Goal: Task Accomplishment & Management: Manage account settings

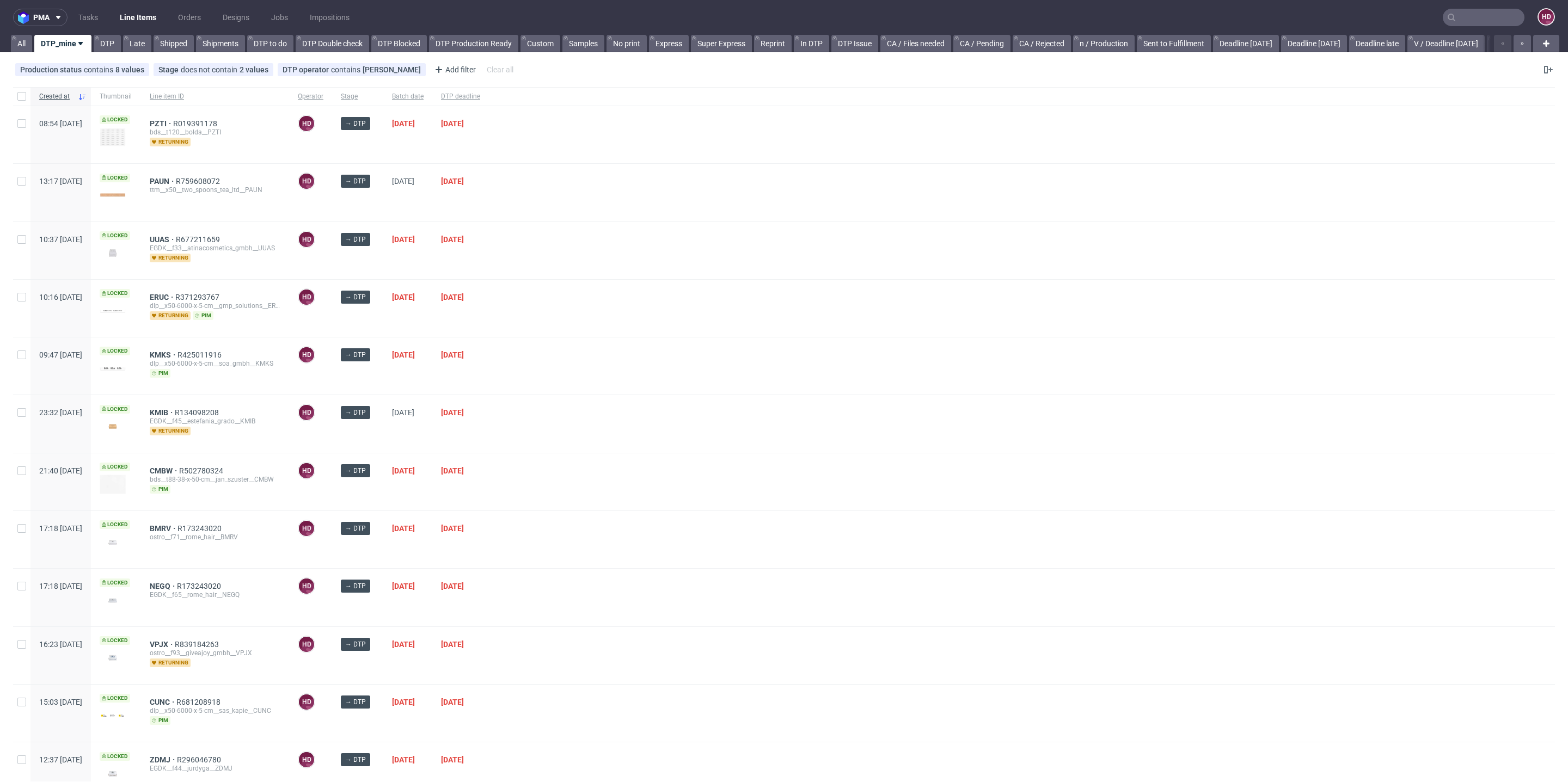
scroll to position [8, 0]
click at [480, 97] on span "DTP deadline" at bounding box center [461, 97] width 39 height 9
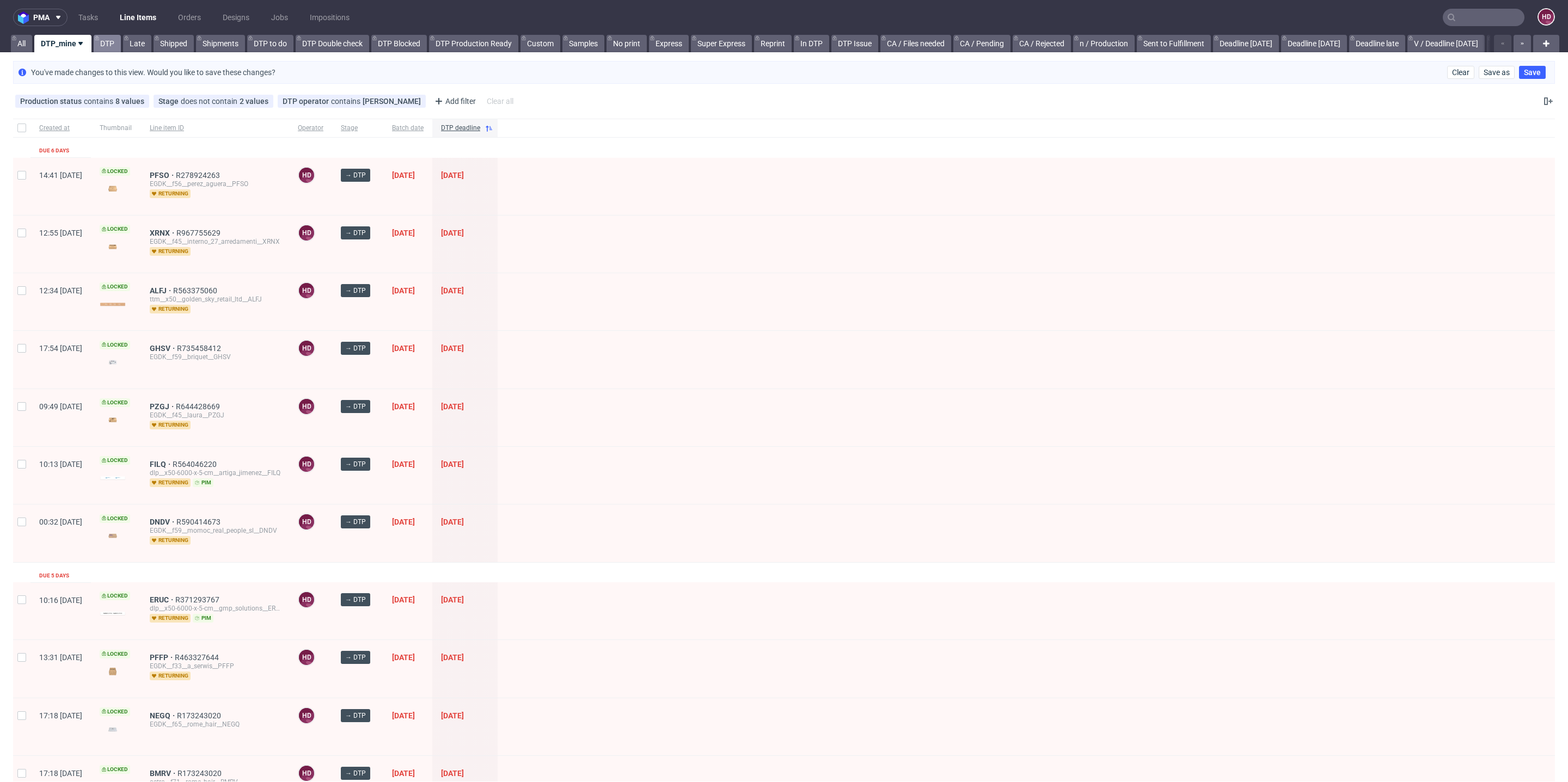
click at [104, 42] on link "DTP" at bounding box center [108, 43] width 27 height 18
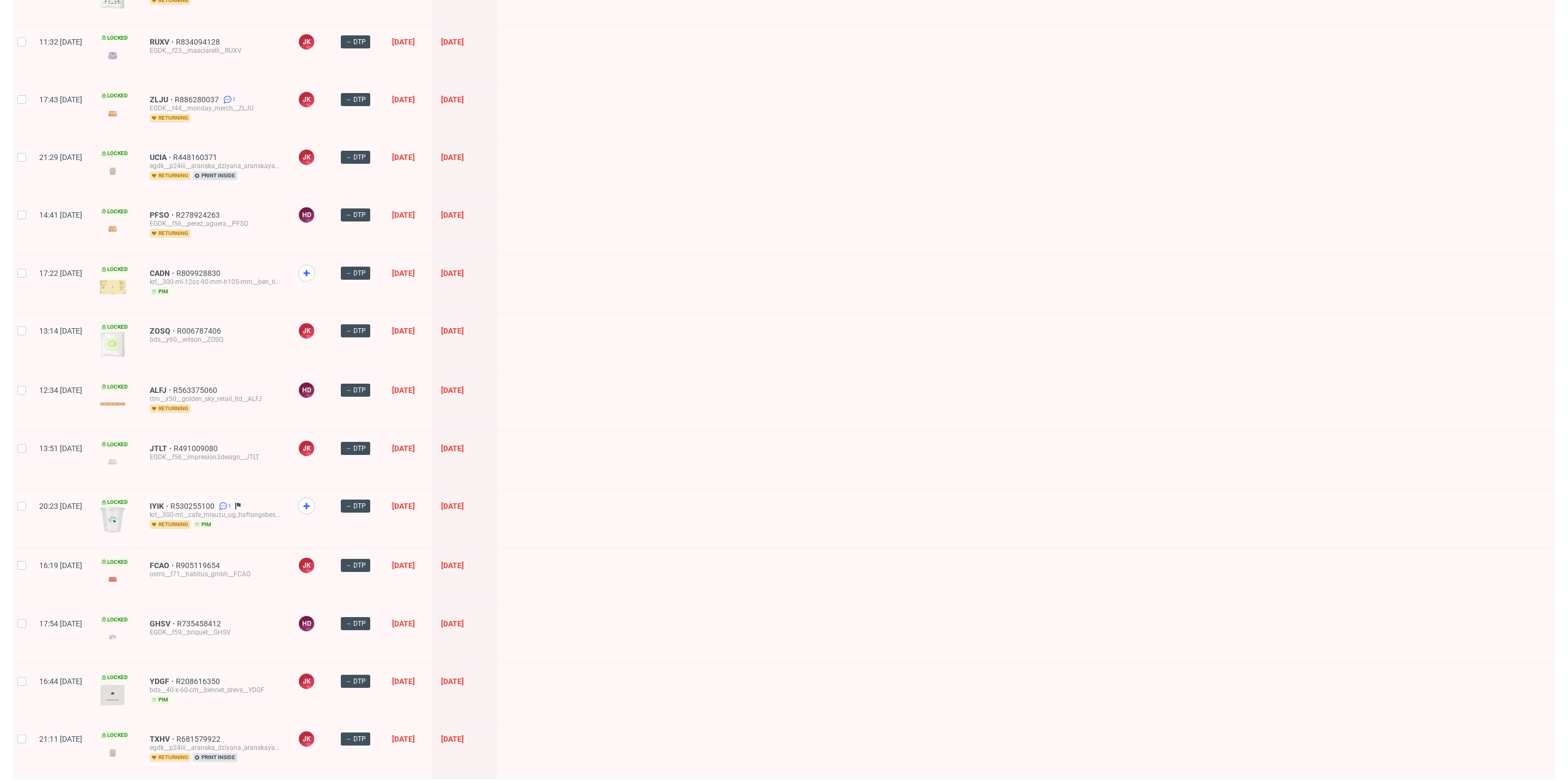
scroll to position [1222, 0]
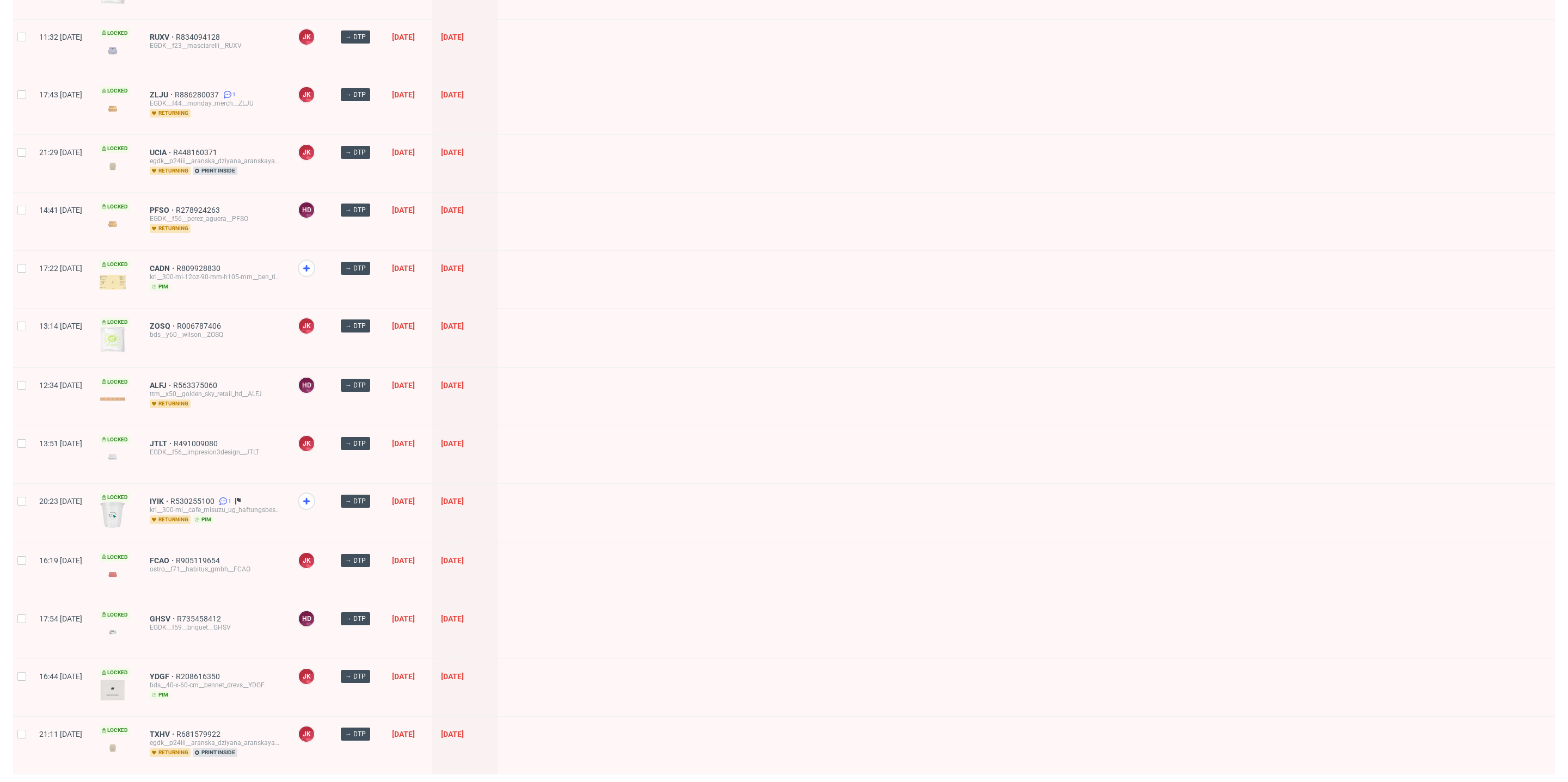
click at [1454, 782] on span "3" at bounding box center [1460, 790] width 12 height 13
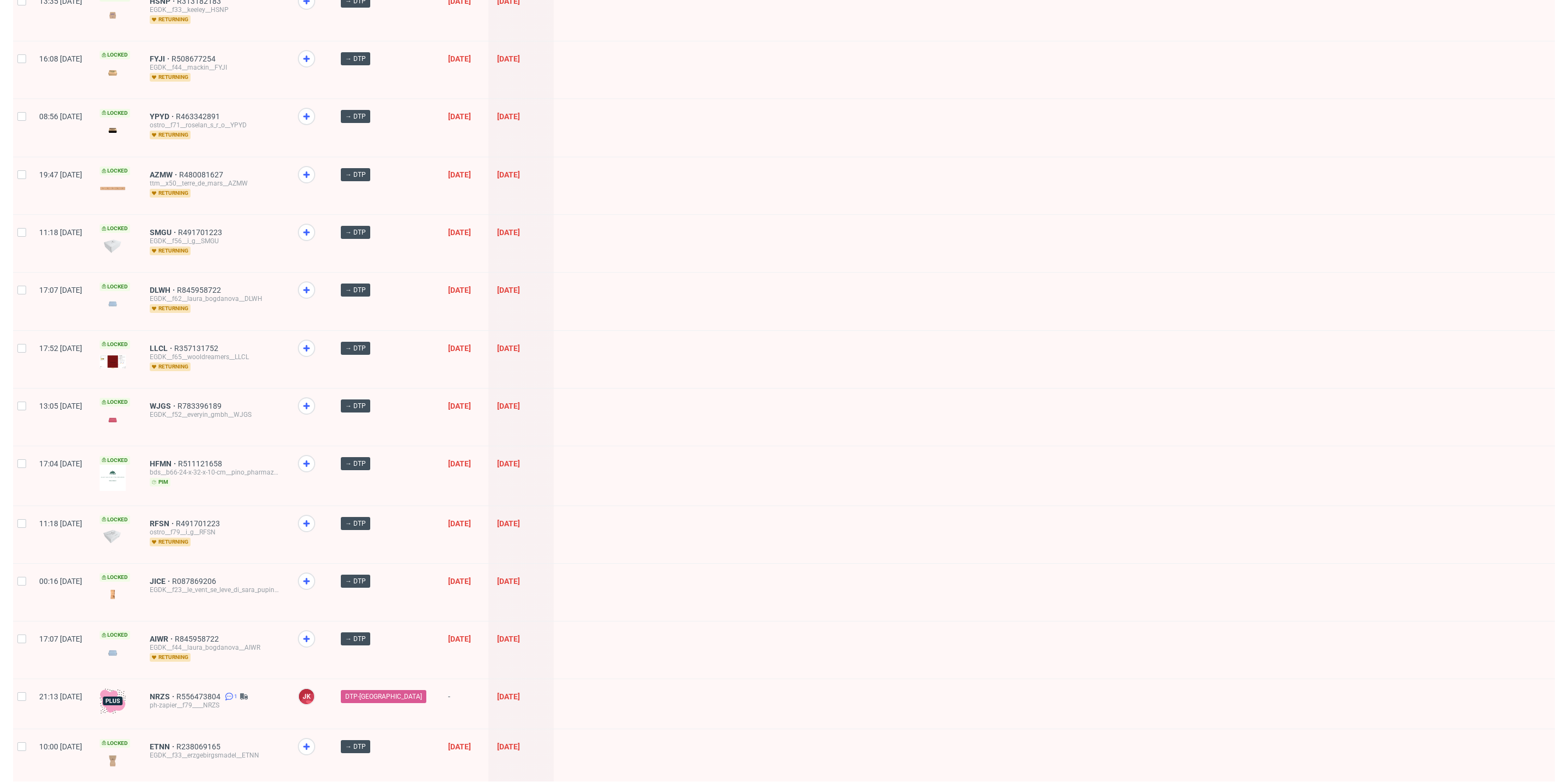
scroll to position [1110, 0]
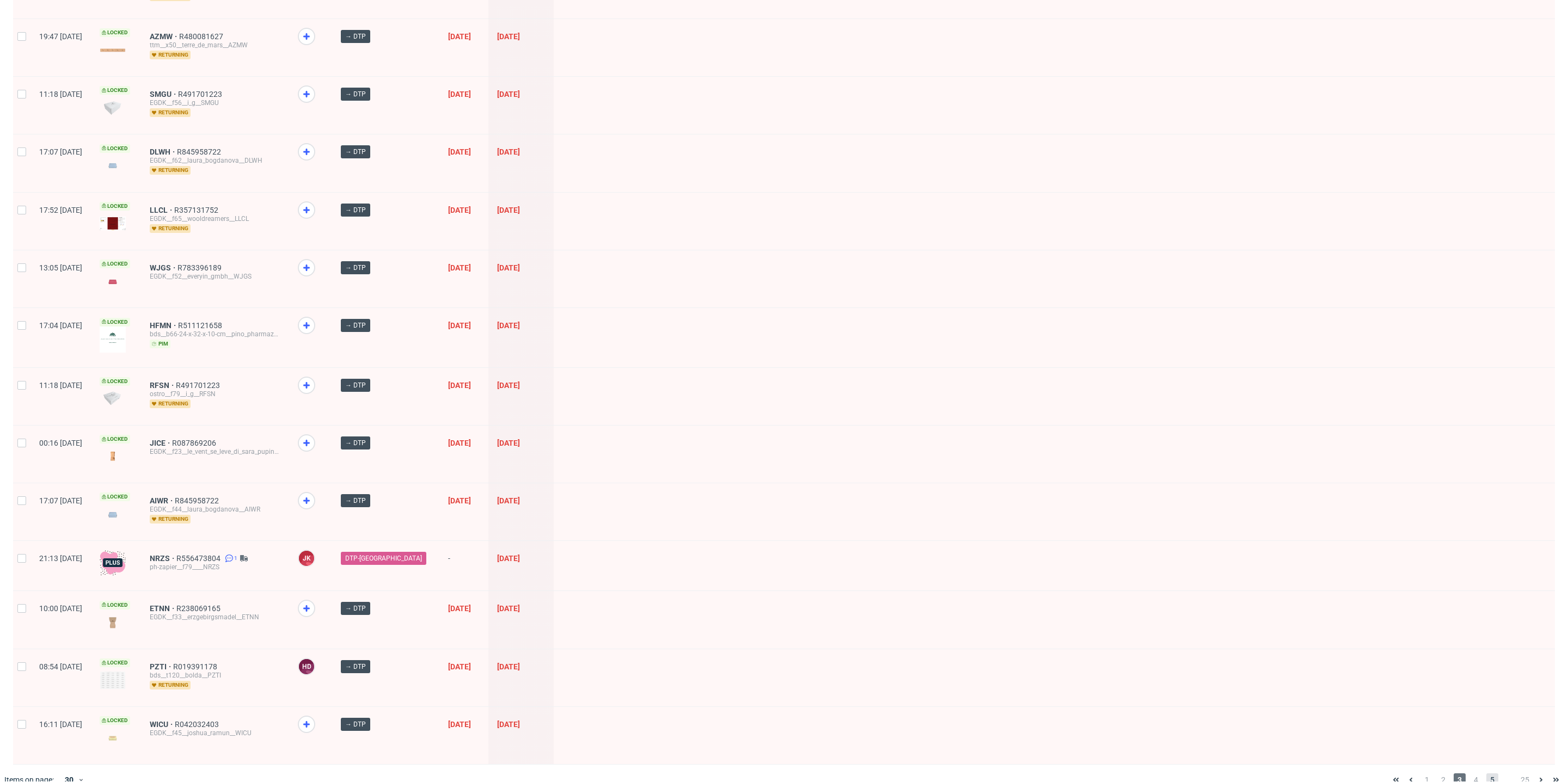
click at [1486, 774] on span "5" at bounding box center [1492, 779] width 12 height 13
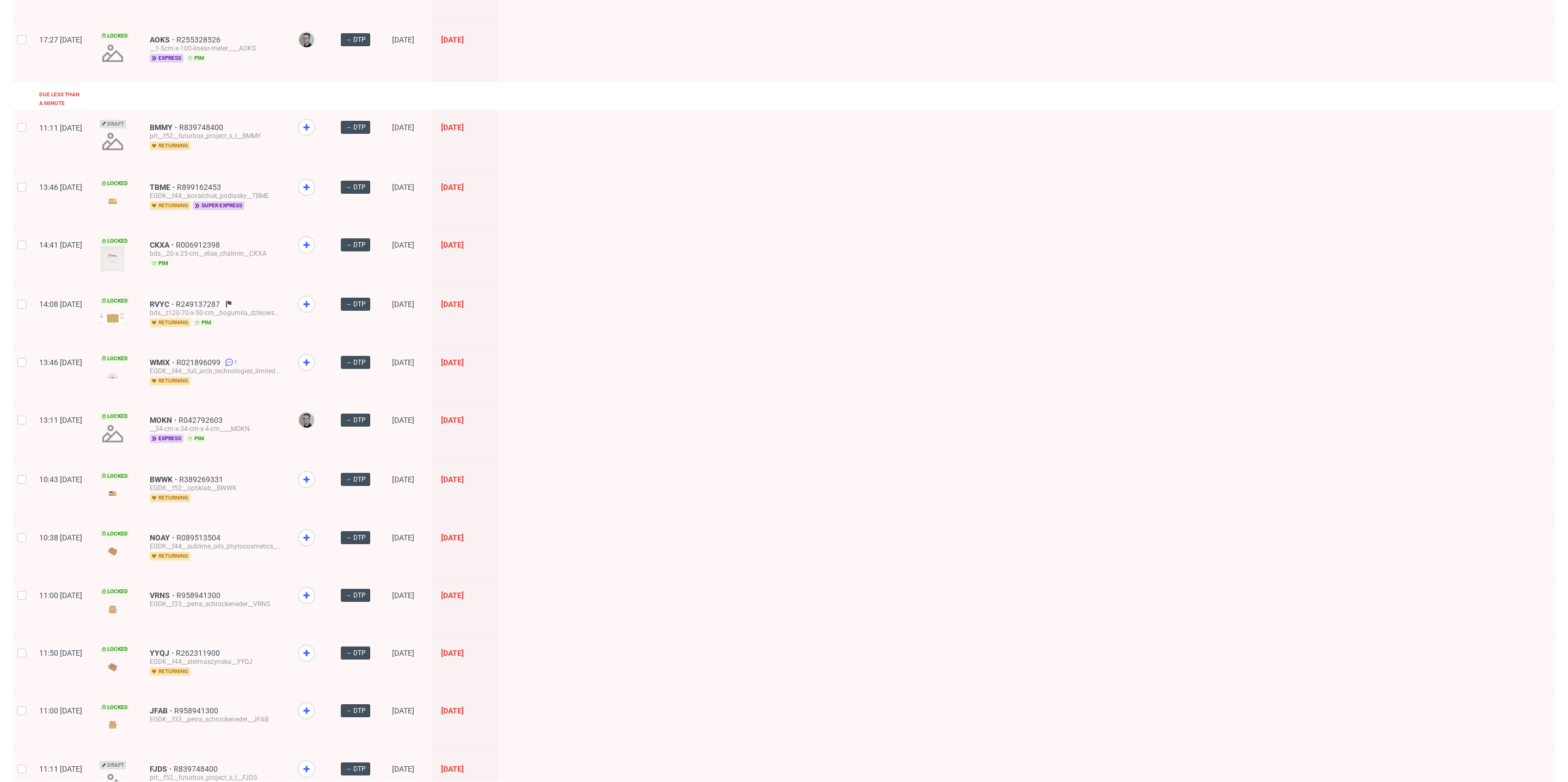
scroll to position [948, 0]
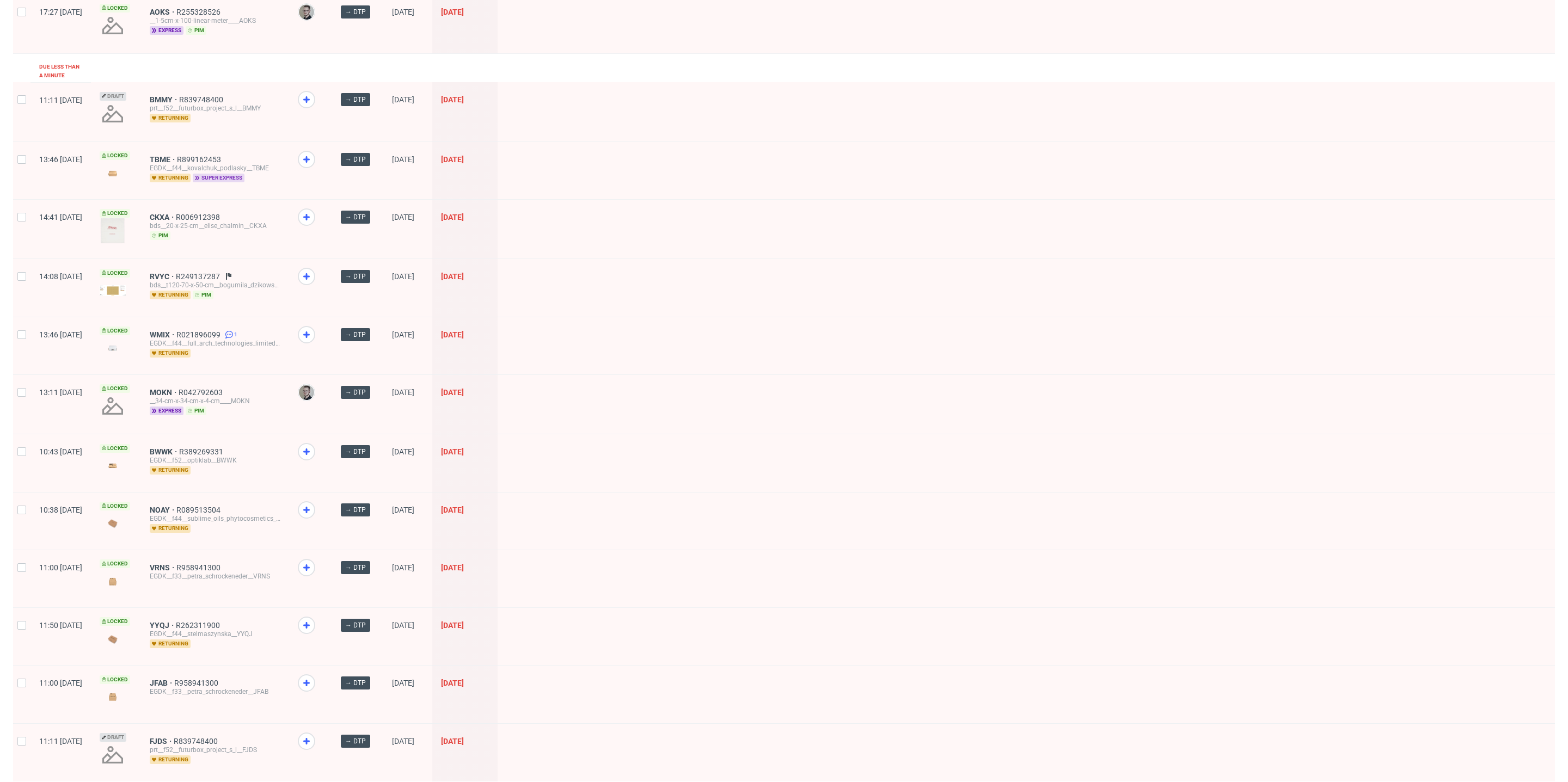
click at [245, 174] on span "super express" at bounding box center [218, 178] width 52 height 8
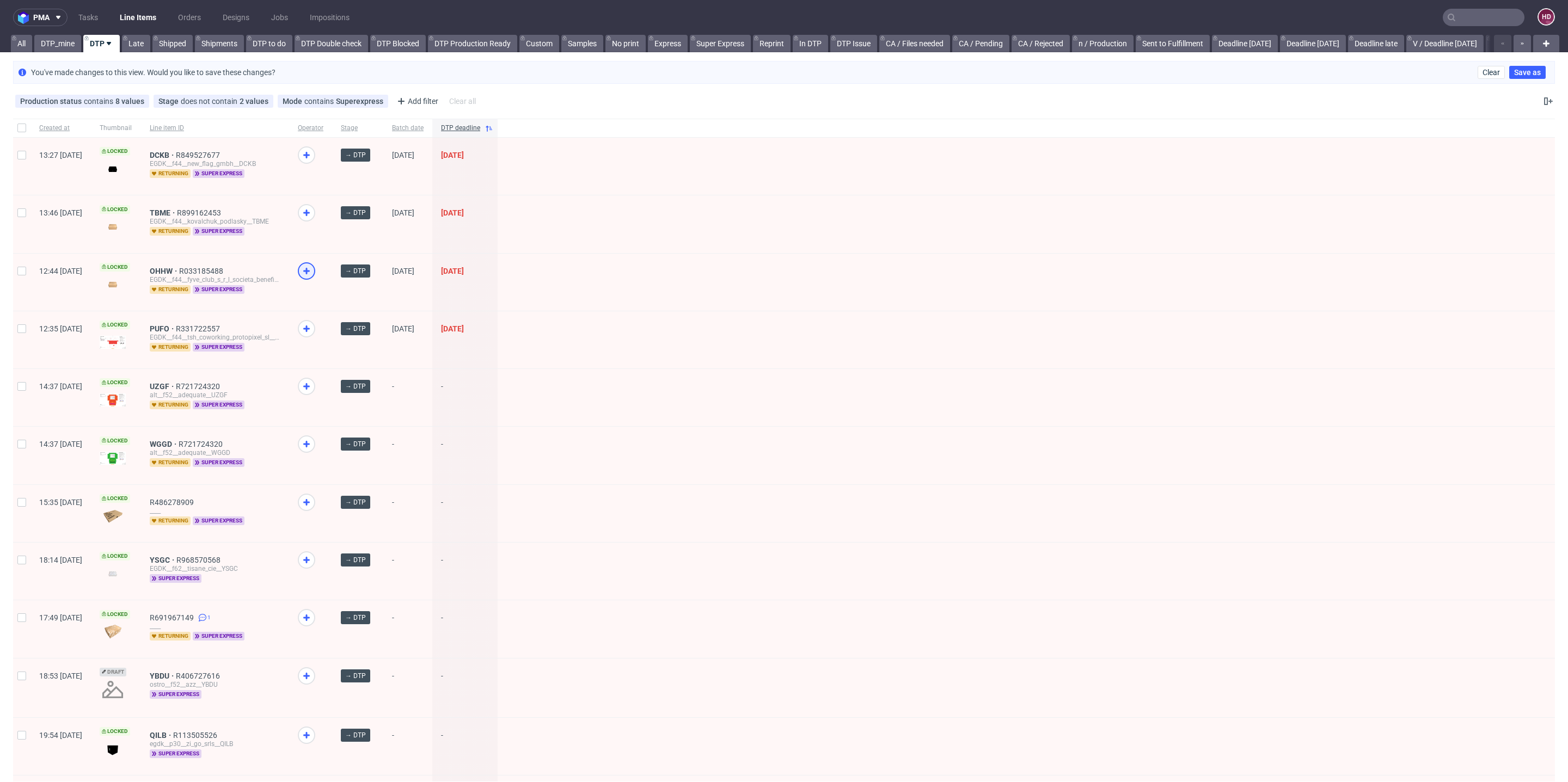
click at [315, 269] on div at bounding box center [307, 271] width 18 height 18
click at [324, 204] on span at bounding box center [311, 222] width 25 height 36
click at [176, 153] on span "DCKB" at bounding box center [163, 155] width 26 height 8
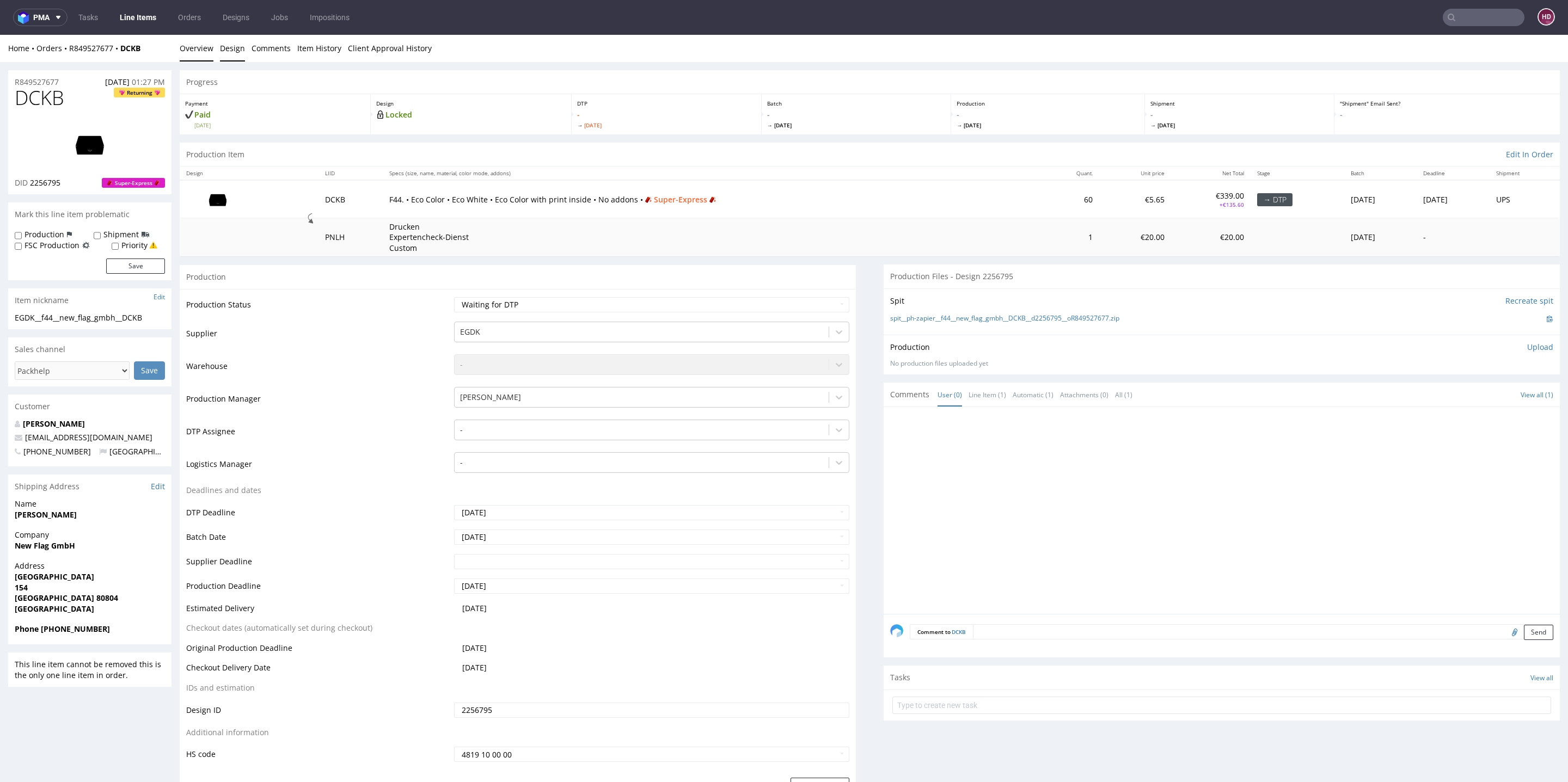
click at [241, 48] on link "Design" at bounding box center [233, 47] width 25 height 26
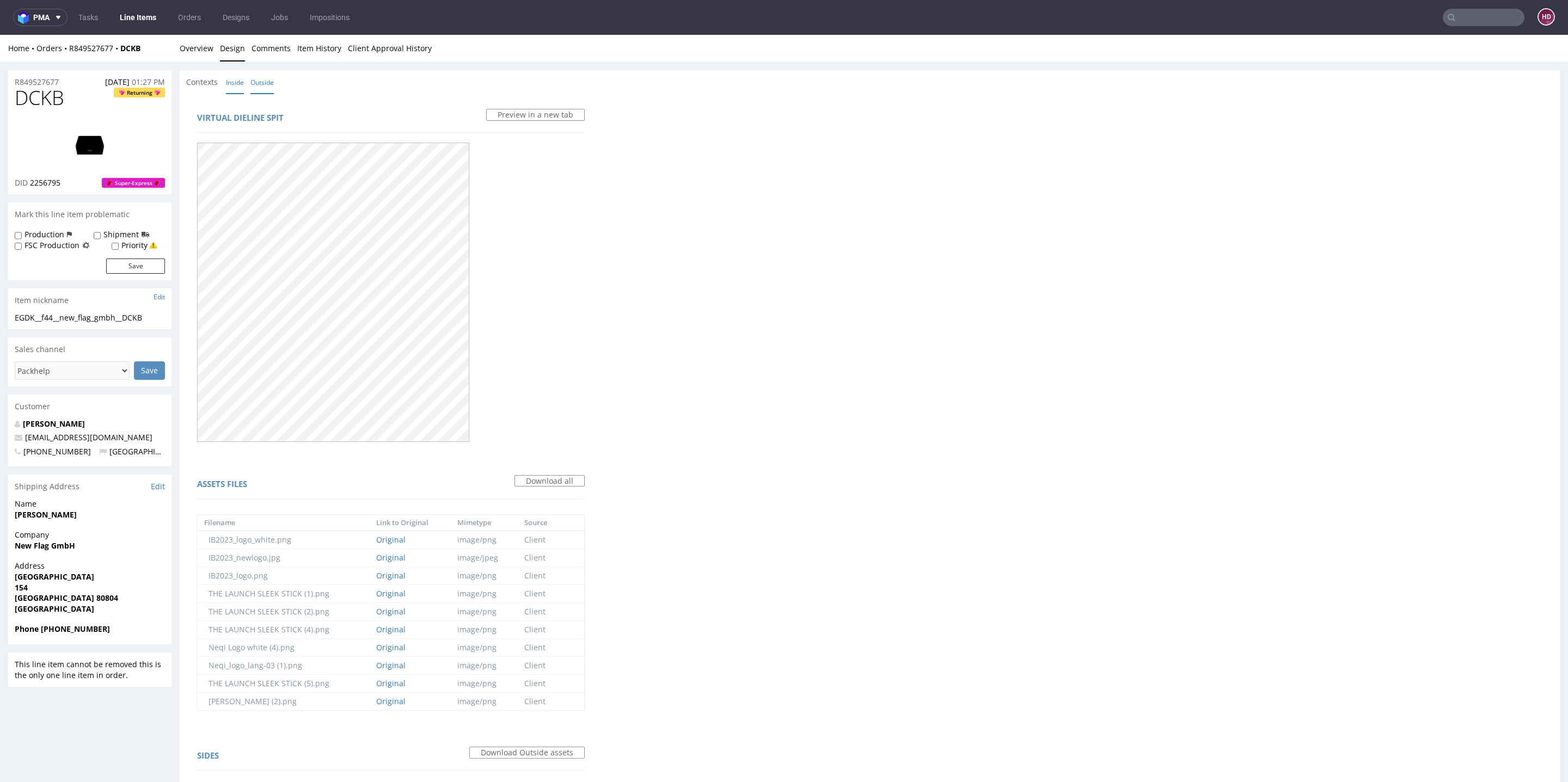
click at [236, 86] on link "Inside" at bounding box center [235, 83] width 18 height 24
click at [127, 20] on link "Line Items" at bounding box center [138, 17] width 49 height 18
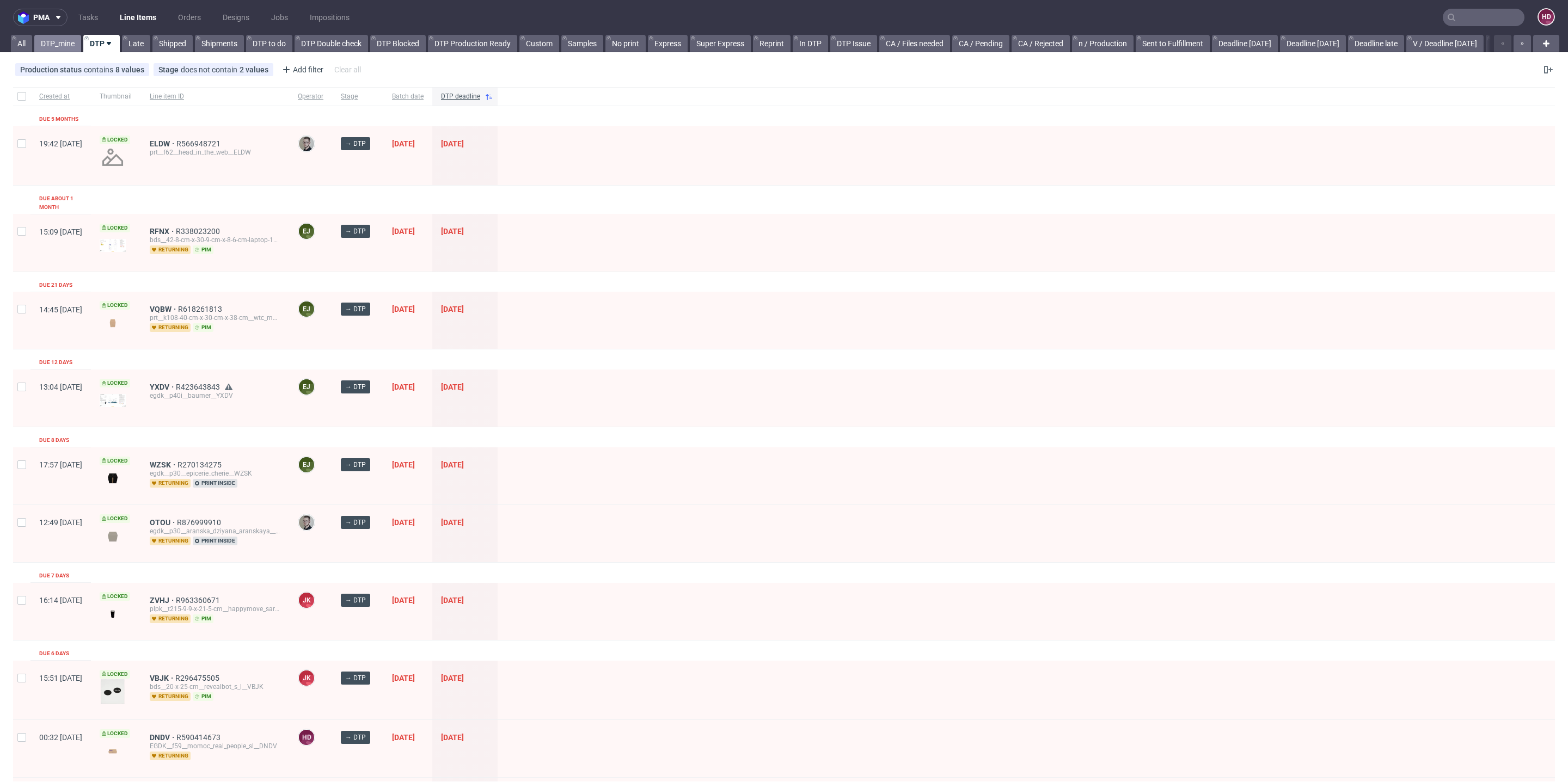
click at [54, 43] on link "DTP_mine" at bounding box center [57, 43] width 47 height 18
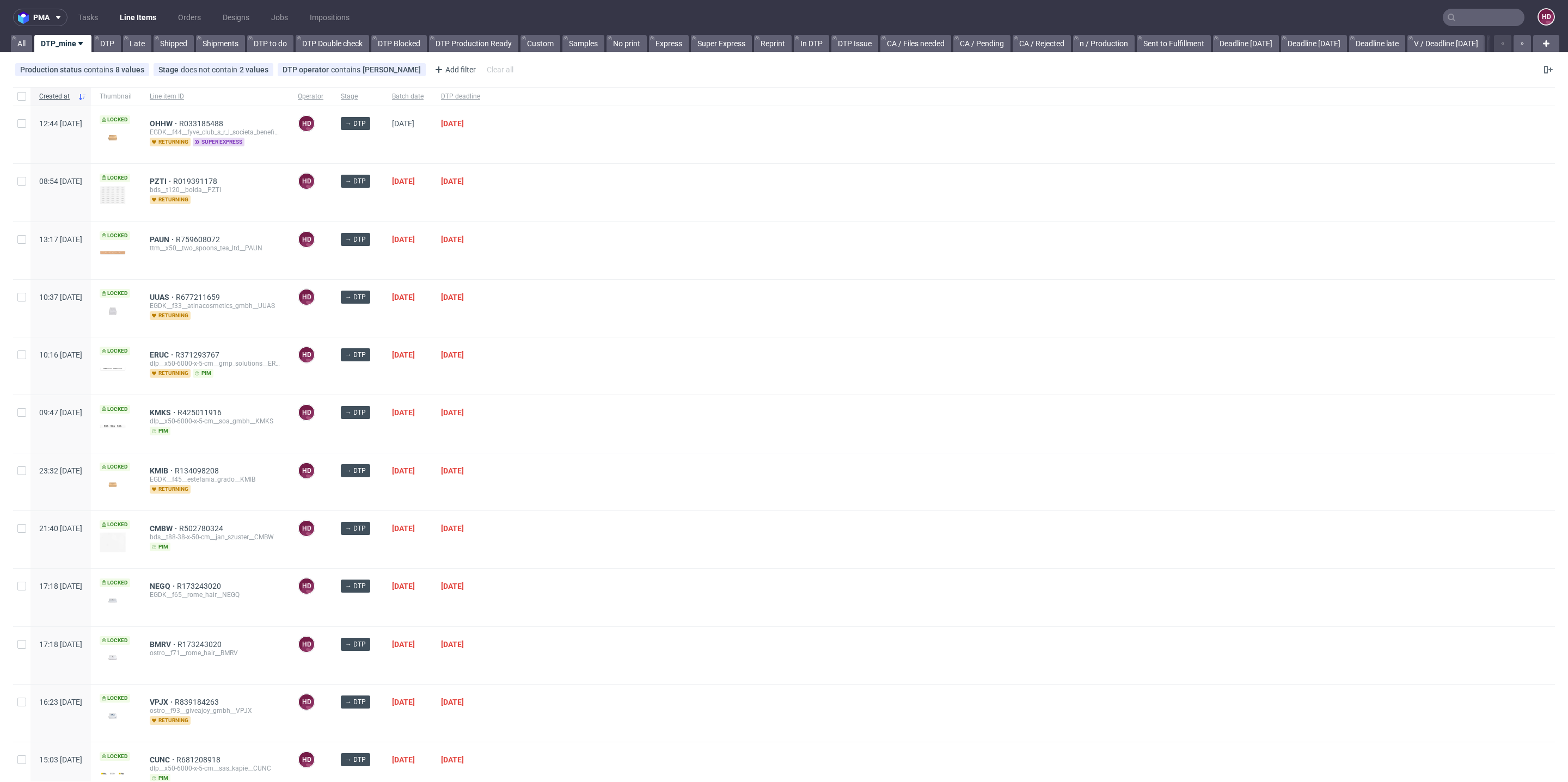
click at [236, 141] on span "super express" at bounding box center [218, 142] width 52 height 8
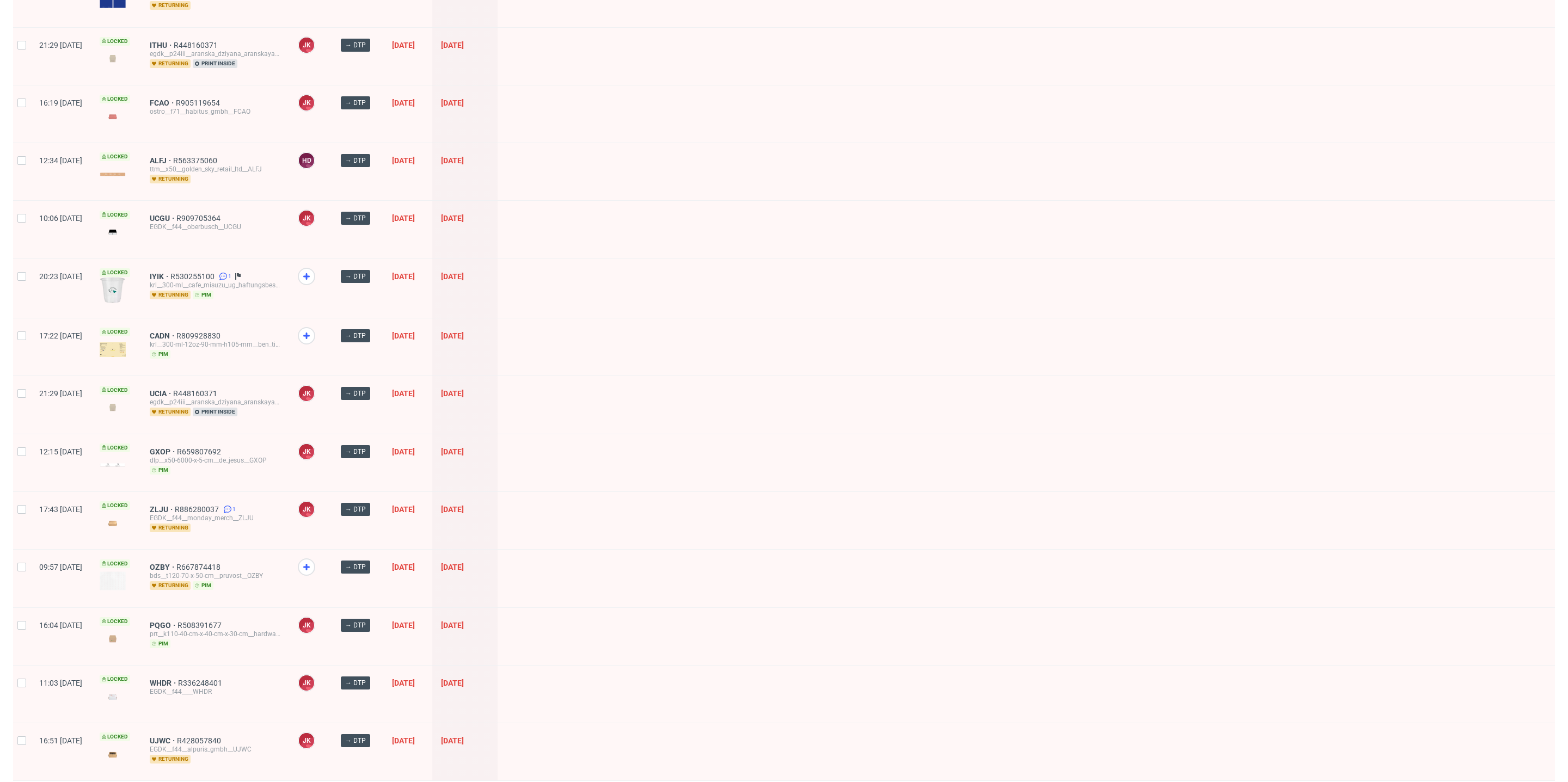
scroll to position [1220, 0]
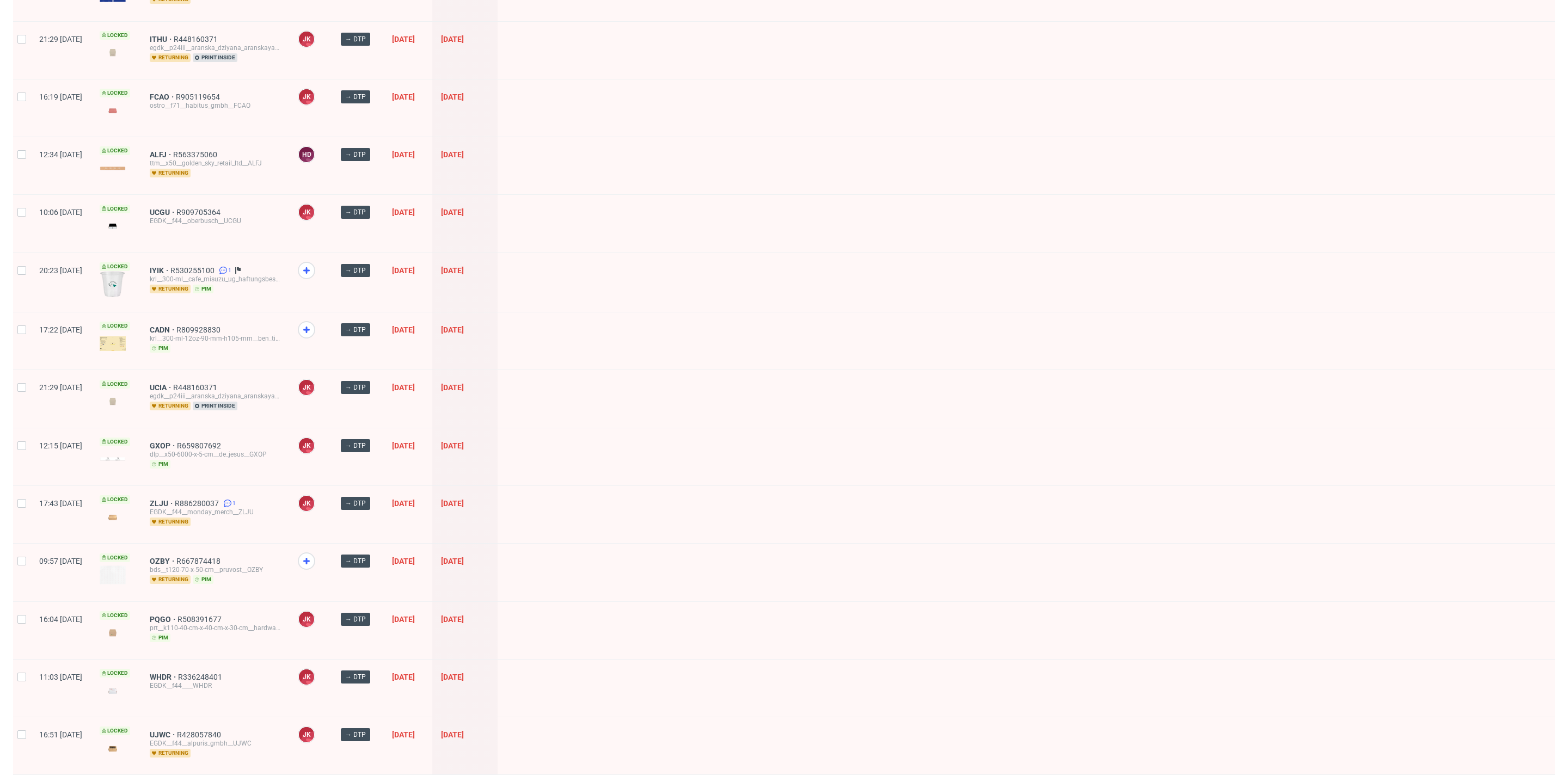
click at [1454, 782] on span "3" at bounding box center [1460, 790] width 12 height 13
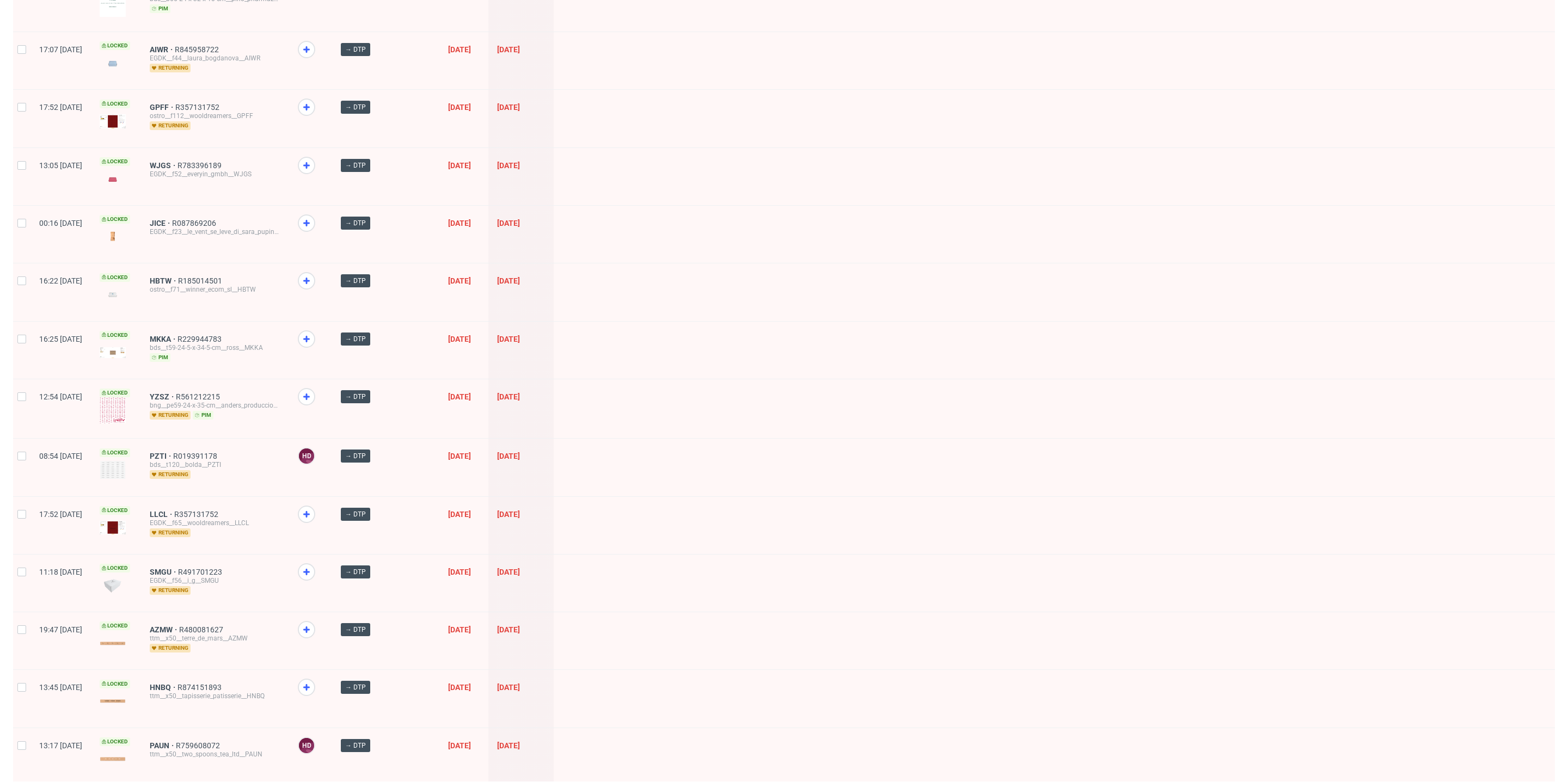
scroll to position [1103, 0]
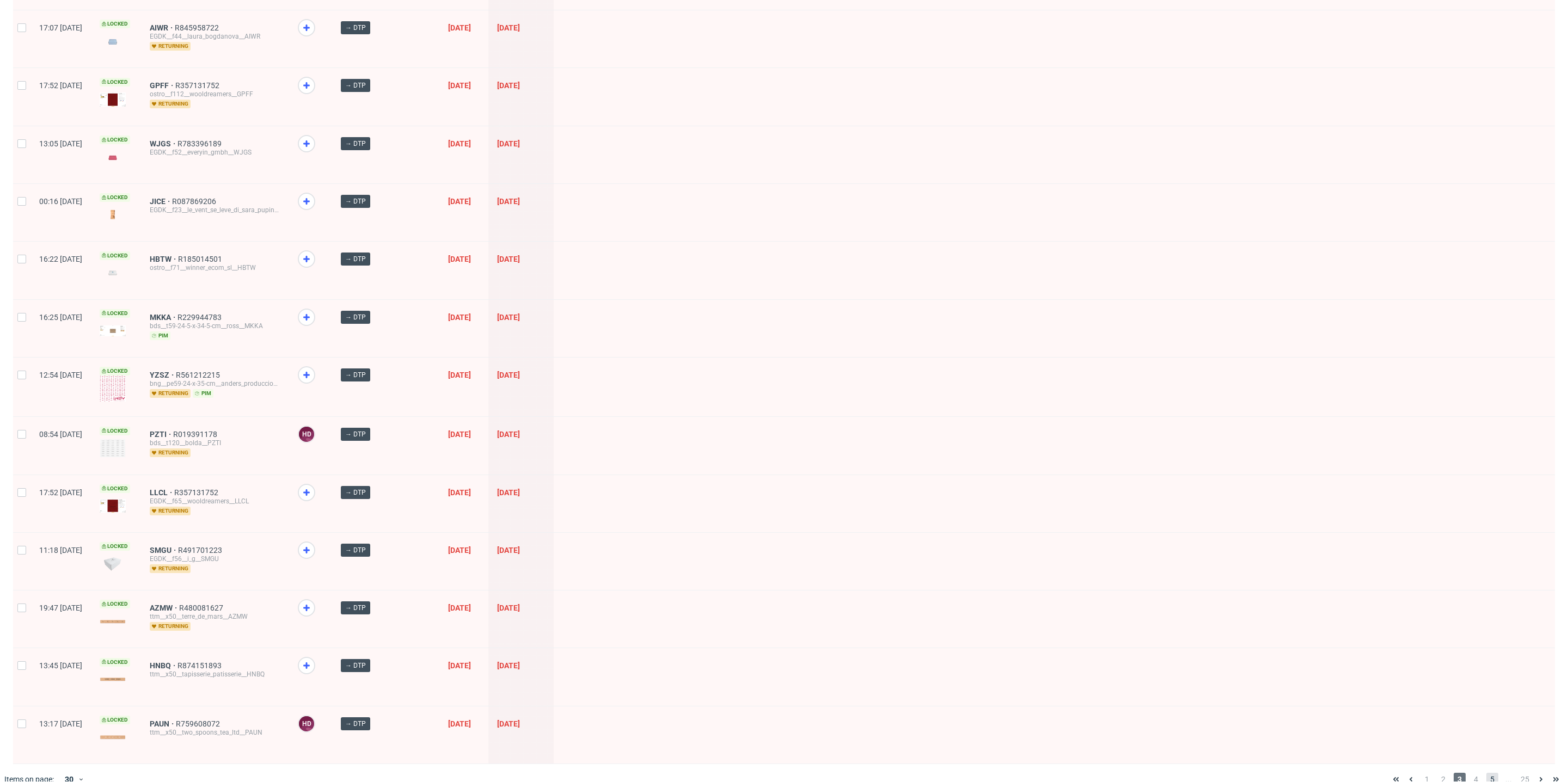
click at [1486, 774] on span "5" at bounding box center [1492, 779] width 12 height 13
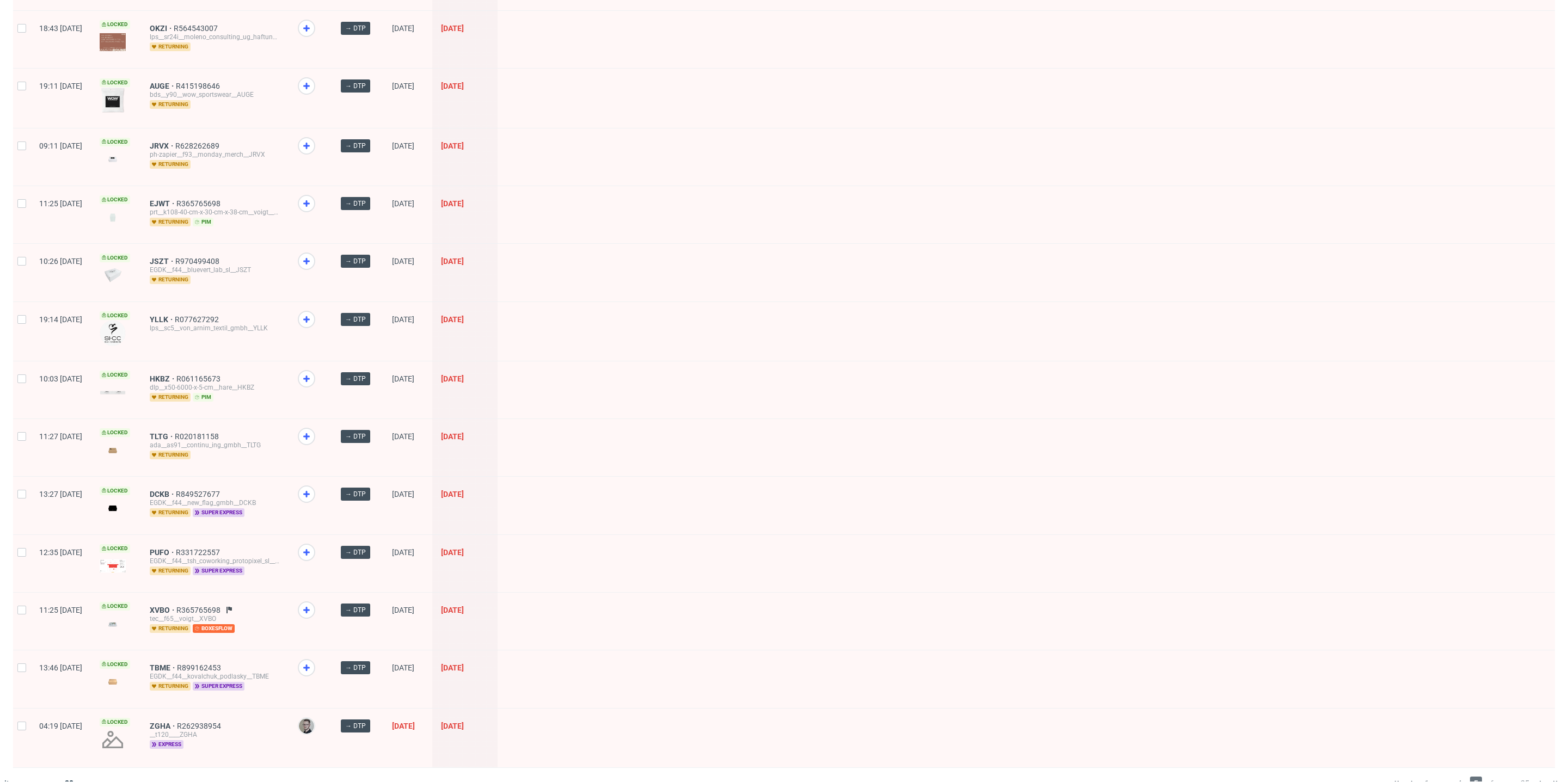
scroll to position [1136, 0]
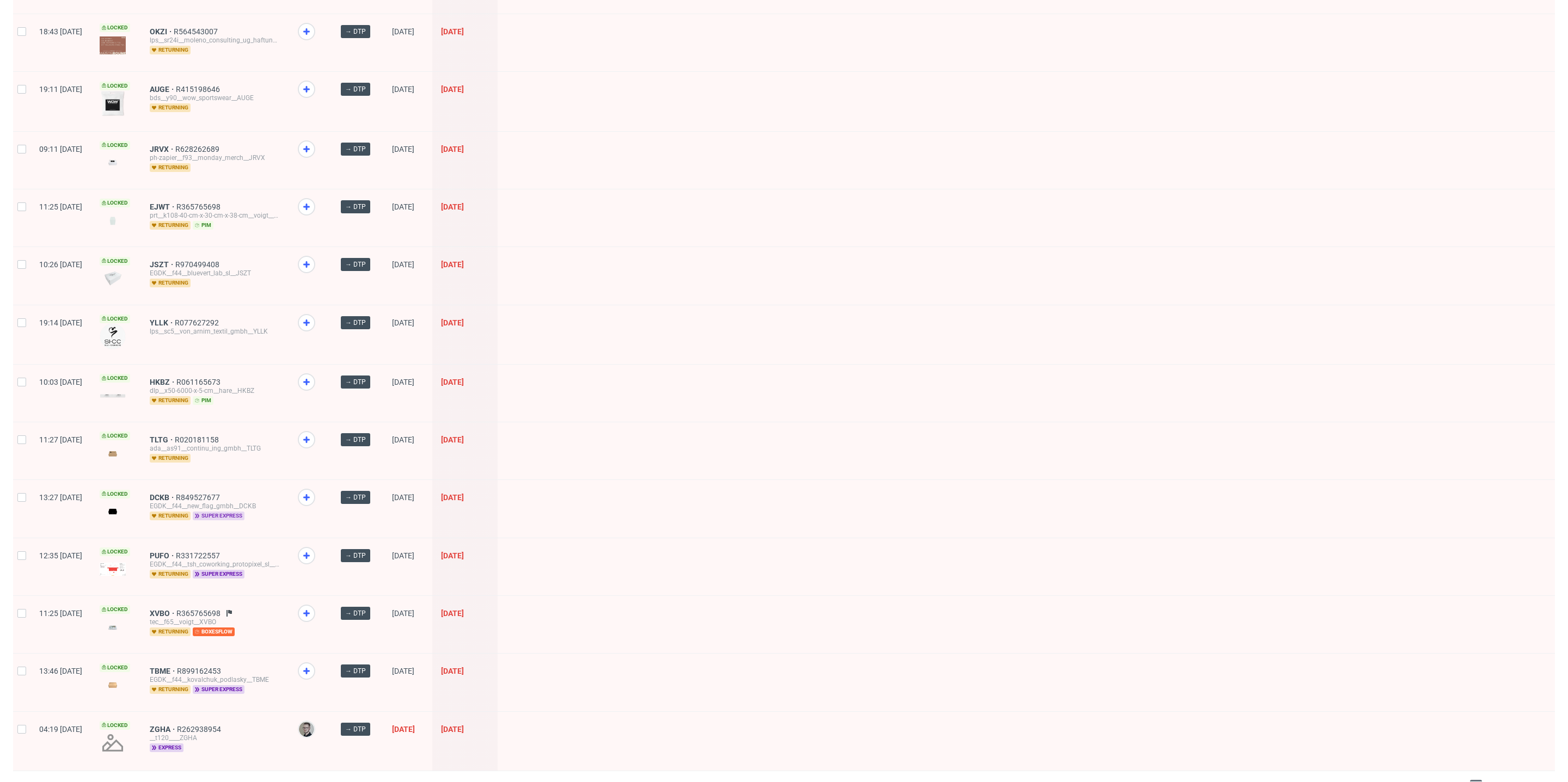
click at [245, 512] on span "super express" at bounding box center [218, 516] width 52 height 8
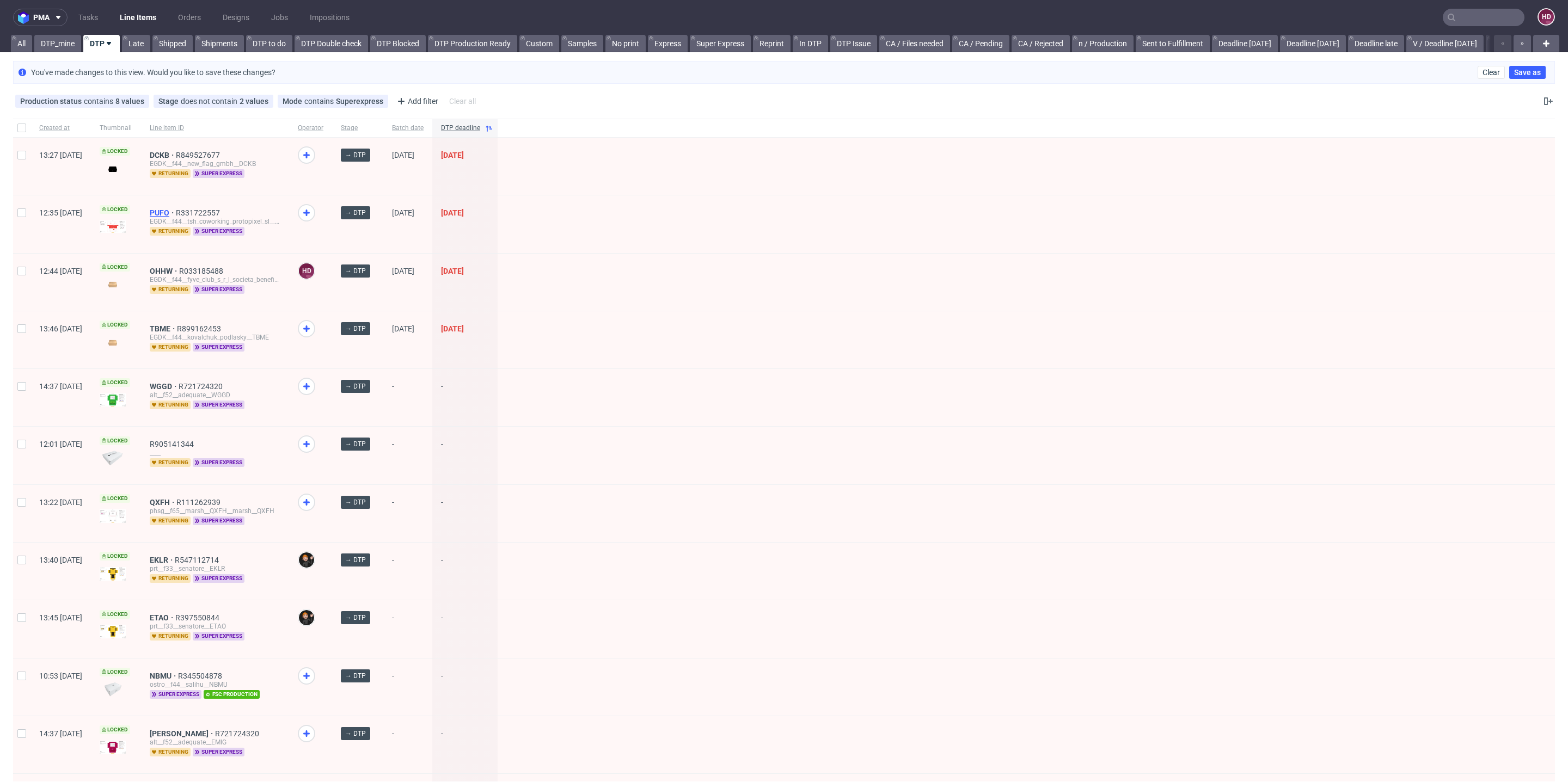
click at [176, 212] on span "PUFO" at bounding box center [163, 213] width 26 height 8
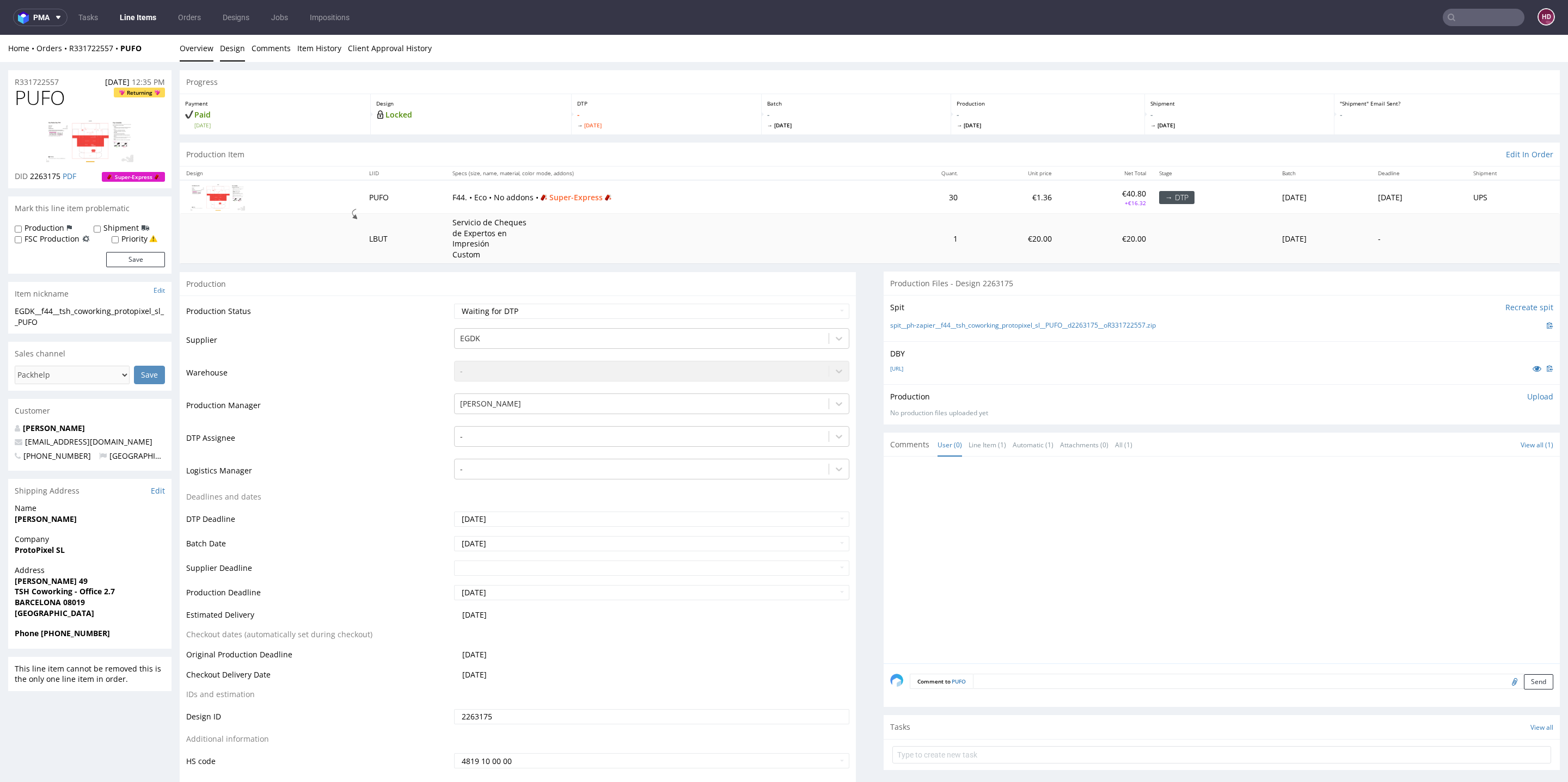
click at [237, 53] on link "Design" at bounding box center [233, 47] width 25 height 26
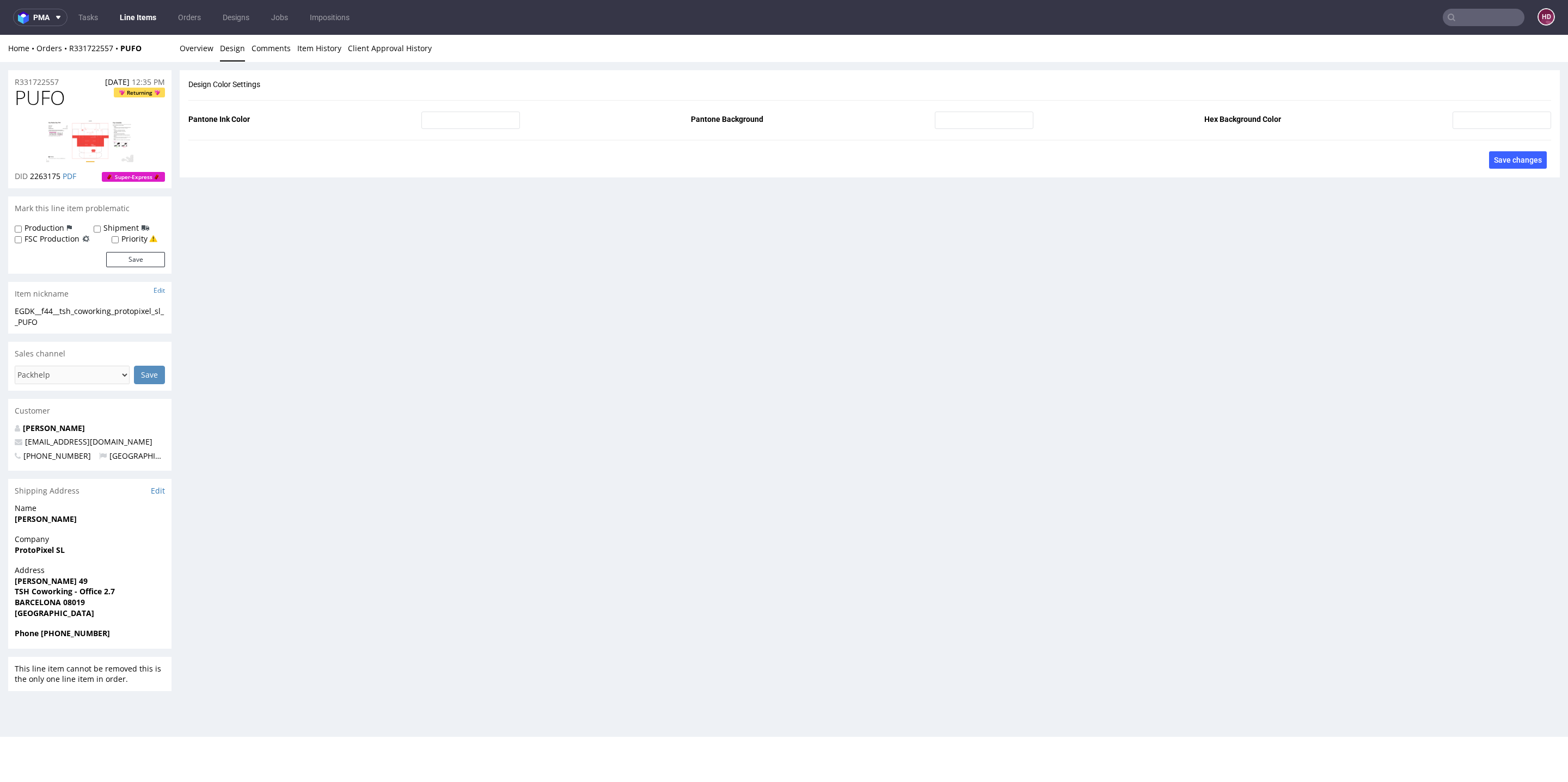
click at [103, 131] on img at bounding box center [90, 141] width 87 height 42
click at [208, 47] on link "Overview" at bounding box center [197, 47] width 34 height 26
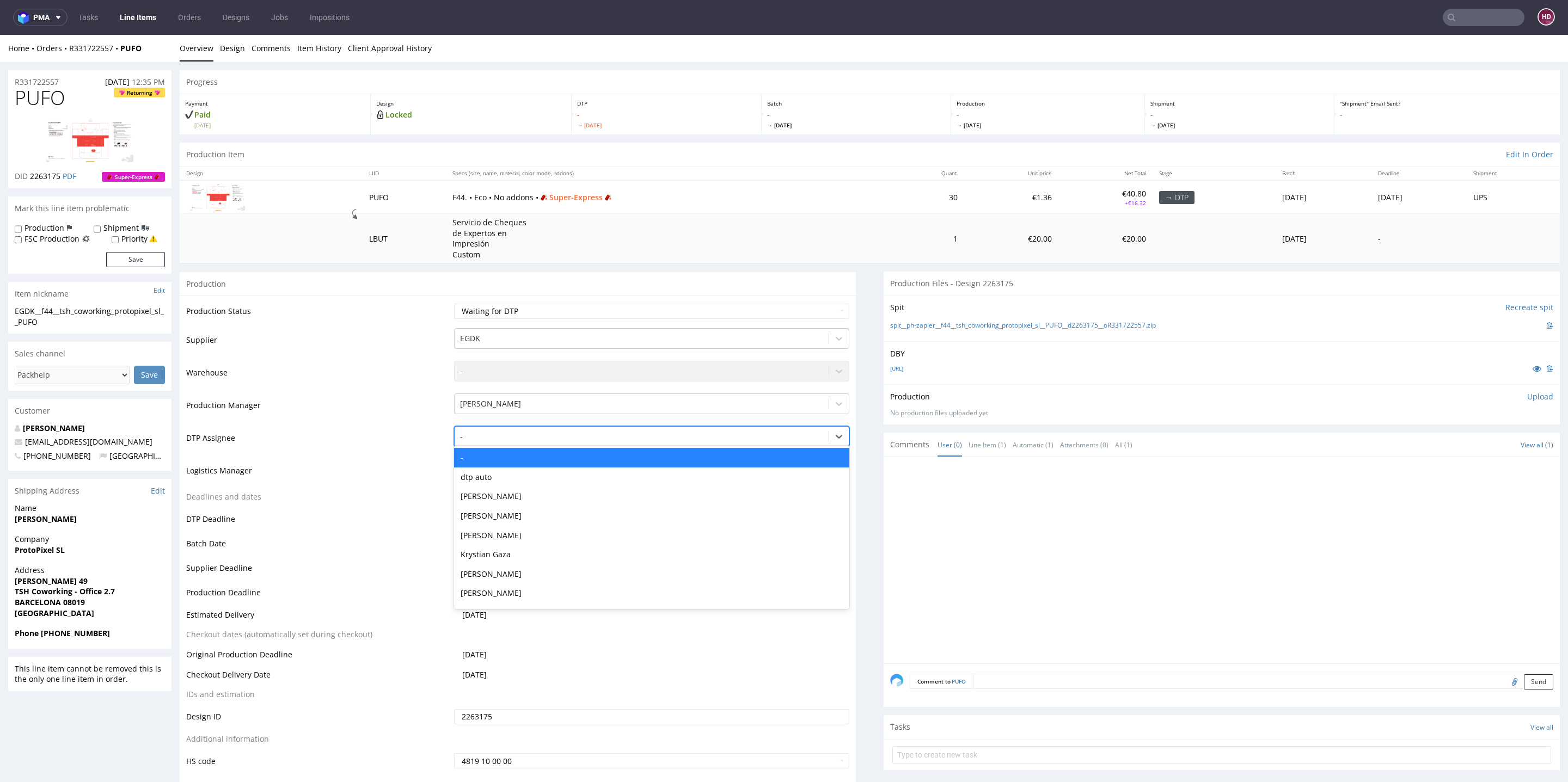
click at [520, 432] on div at bounding box center [641, 436] width 363 height 13
drag, startPoint x: 535, startPoint y: 508, endPoint x: 537, endPoint y: 498, distance: 10.2
click at [537, 498] on div "- dtp auto [PERSON_NAME] [PERSON_NAME] [PERSON_NAME] [PERSON_NAME] [PERSON_NAME…" at bounding box center [651, 527] width 396 height 164
click at [537, 498] on div "[PERSON_NAME]" at bounding box center [651, 496] width 396 height 19
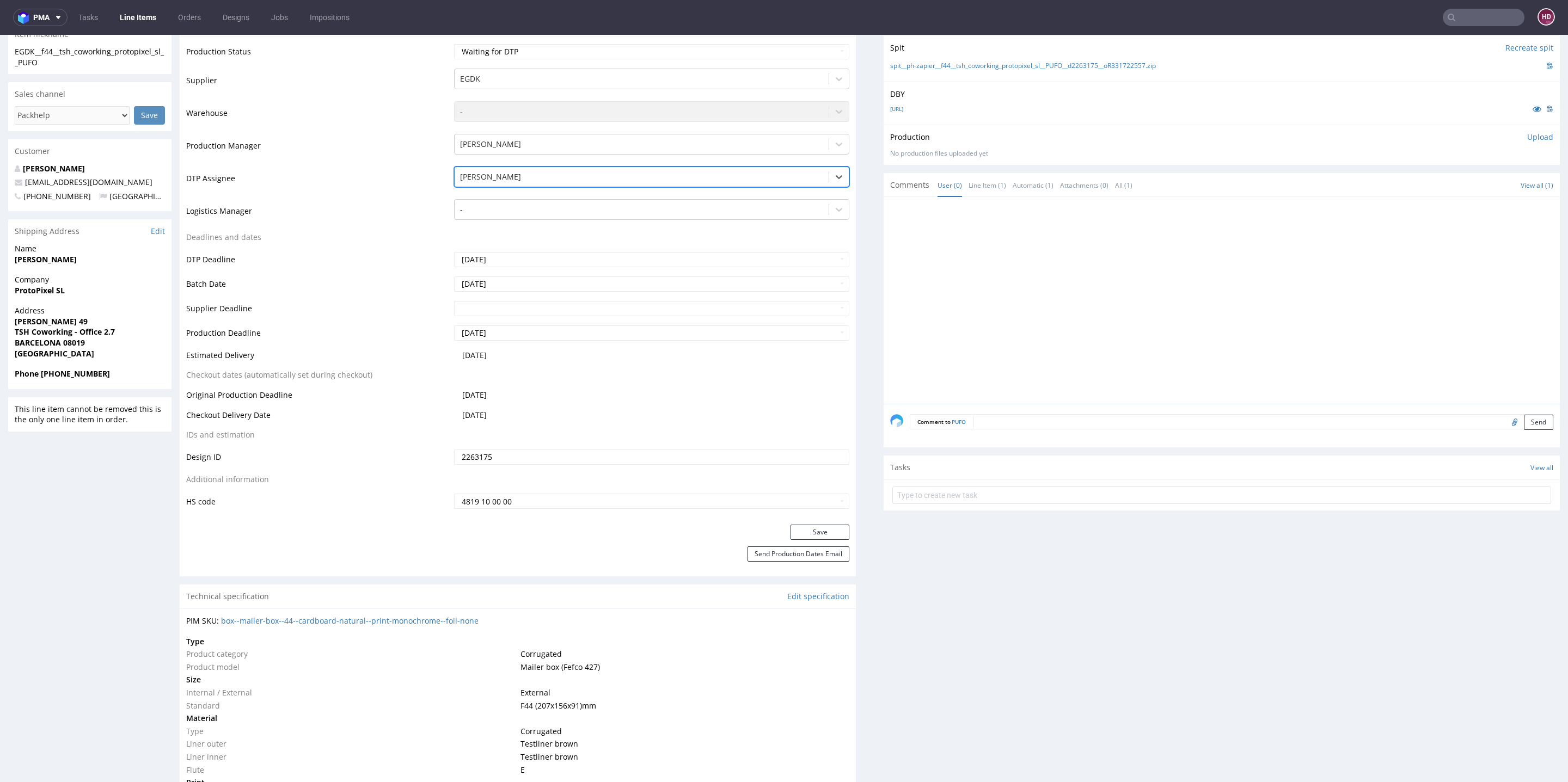
scroll to position [311, 0]
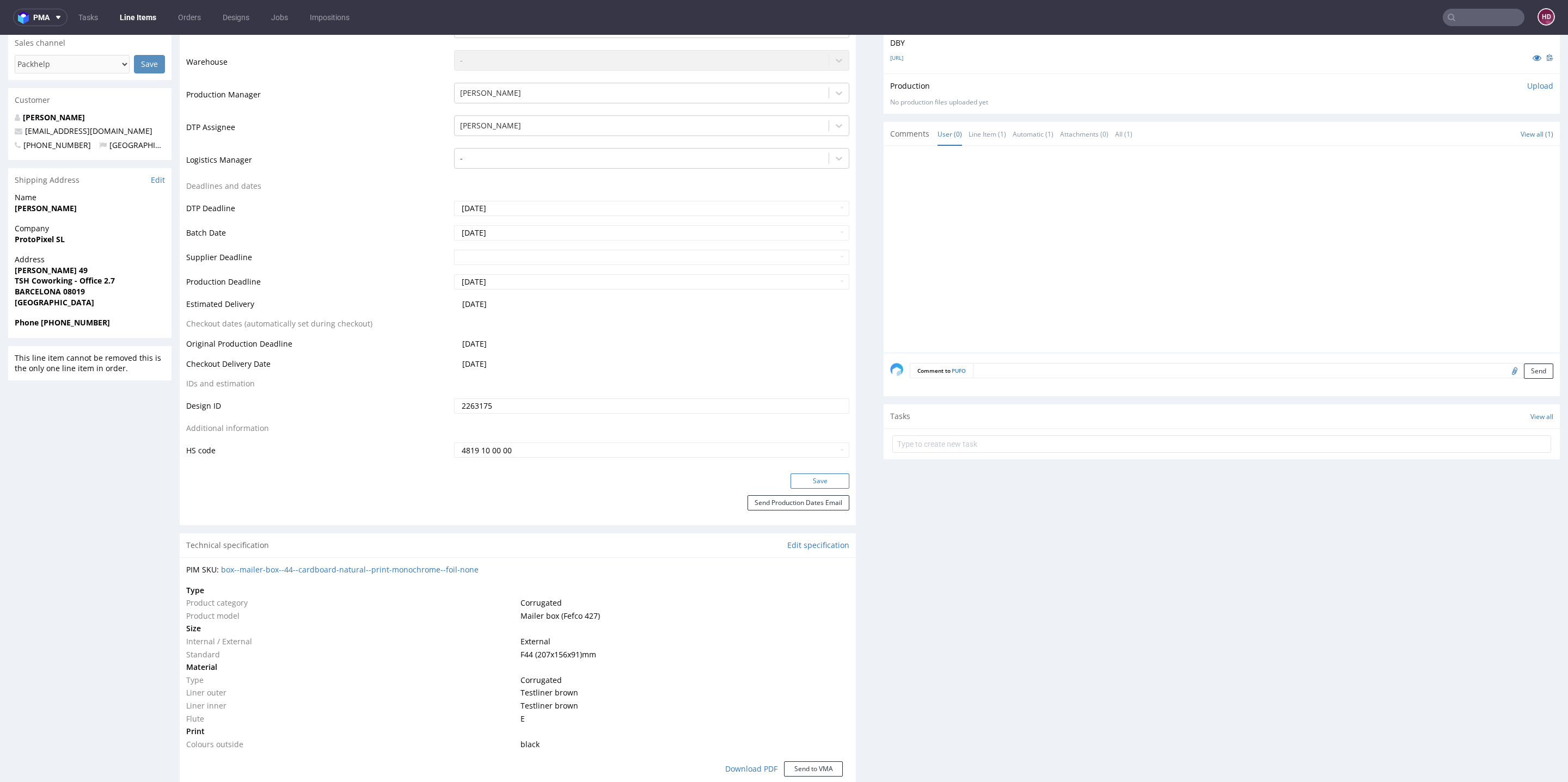
click at [790, 484] on button "Save" at bounding box center [819, 481] width 58 height 15
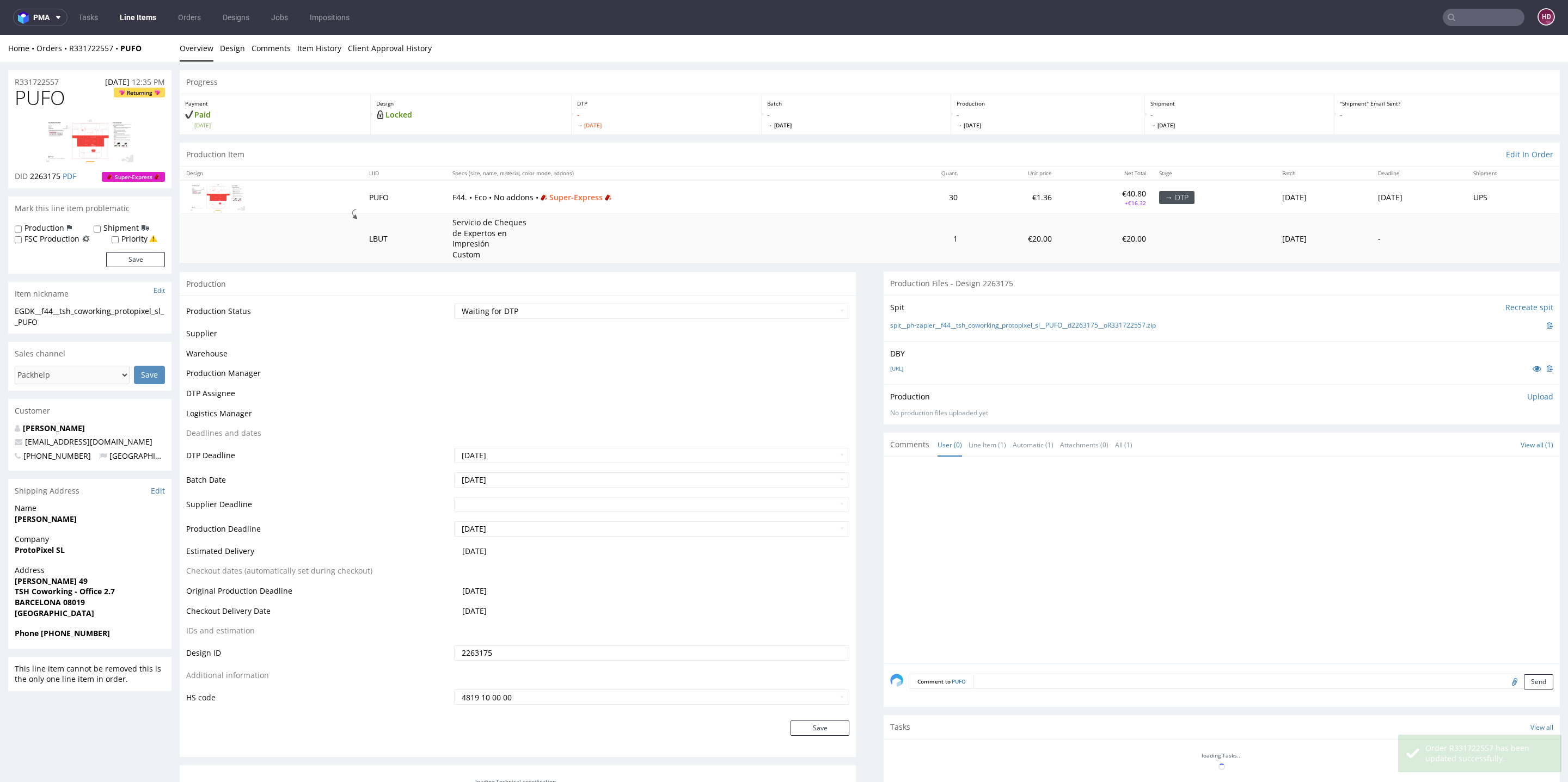
scroll to position [304, 0]
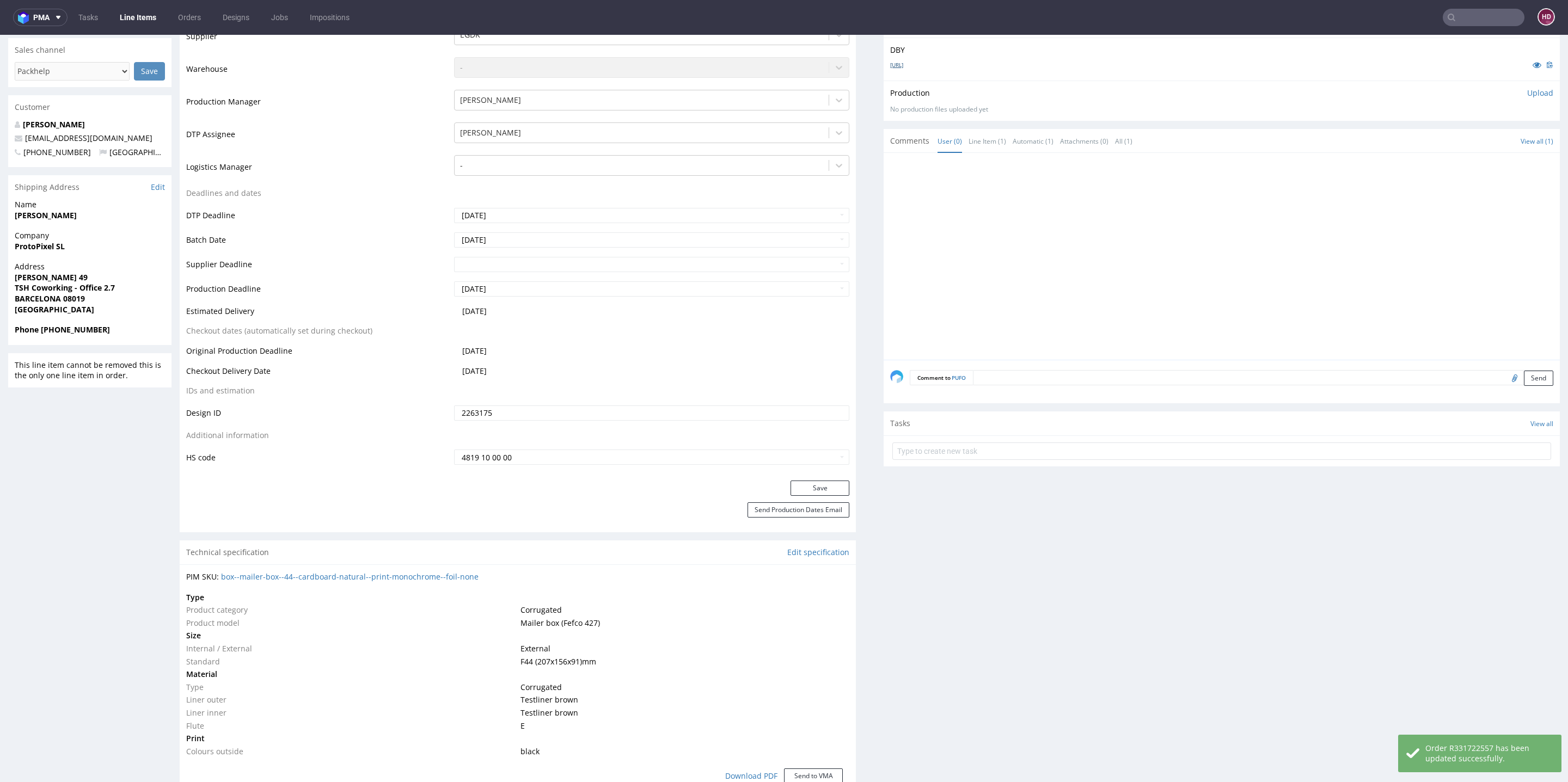
click at [903, 66] on link "[URL]" at bounding box center [896, 64] width 13 height 8
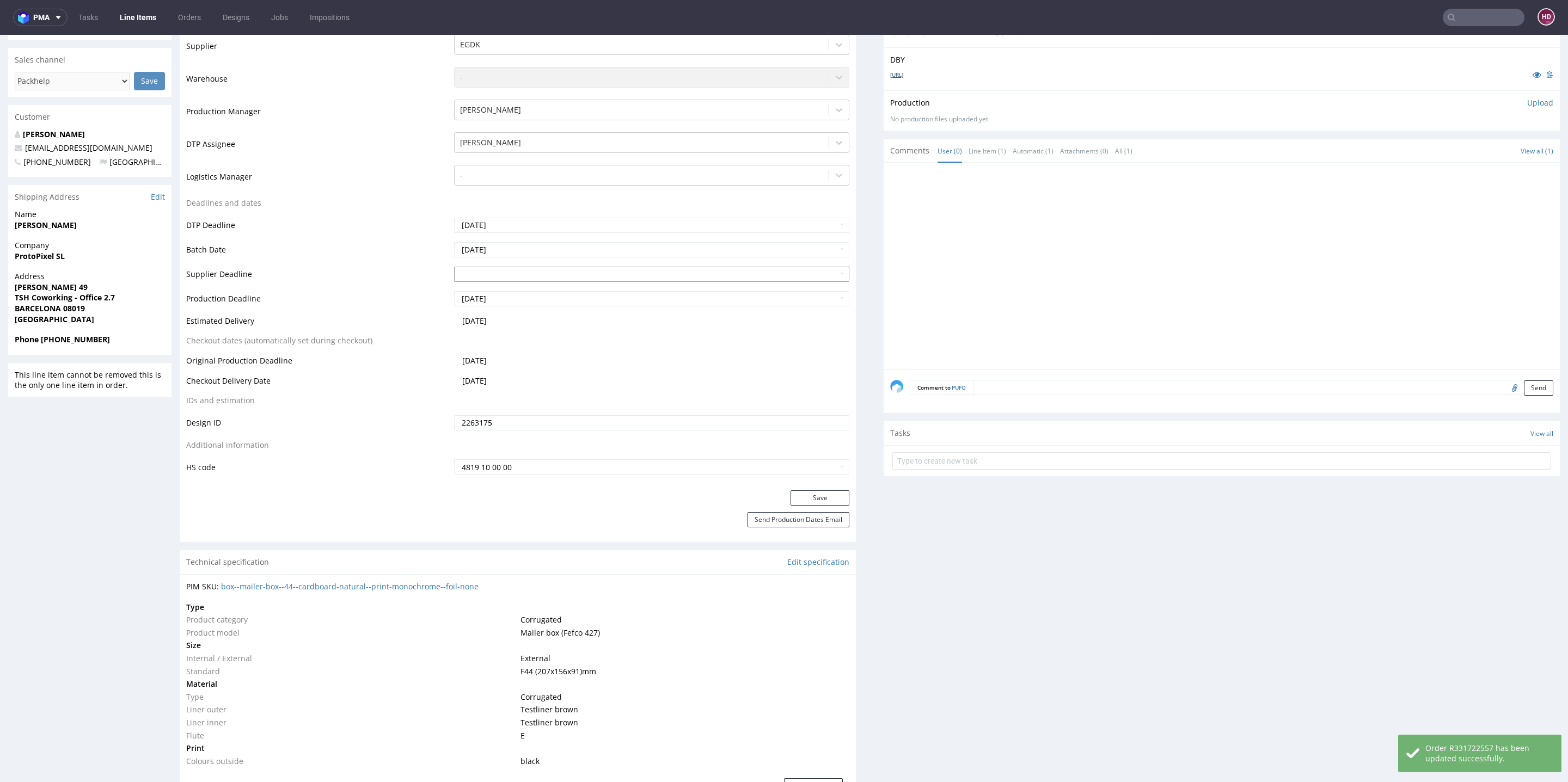
scroll to position [0, 0]
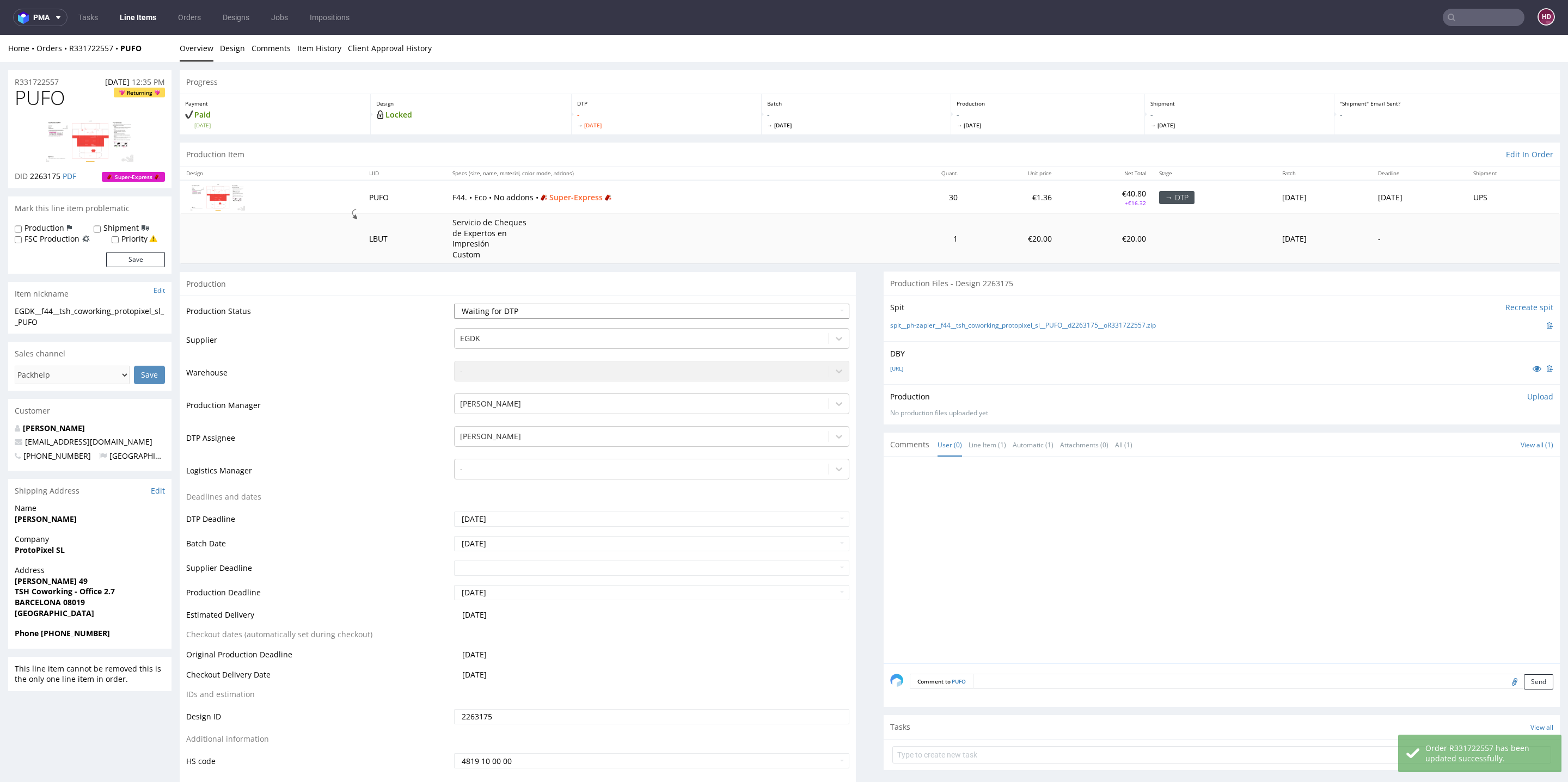
click at [620, 304] on select "Waiting for Artwork Waiting for Diecut Waiting for Mockup Waiting for DTP Waiti…" at bounding box center [651, 312] width 396 height 15
select select "dtp_in_process"
click at [454, 304] on select "Waiting for Artwork Waiting for Diecut Waiting for Mockup Waiting for DTP Waiti…" at bounding box center [651, 312] width 396 height 15
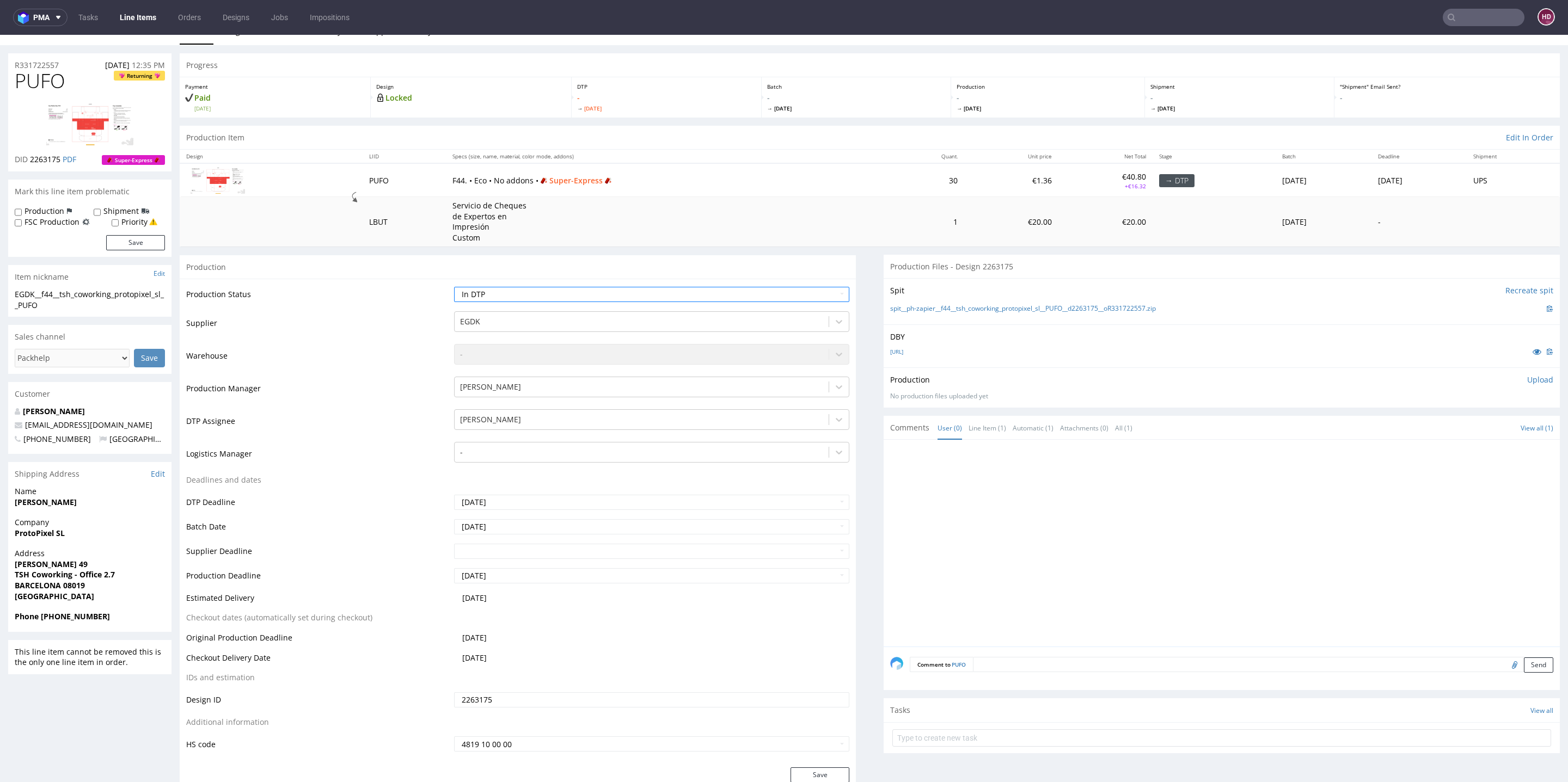
scroll to position [70, 0]
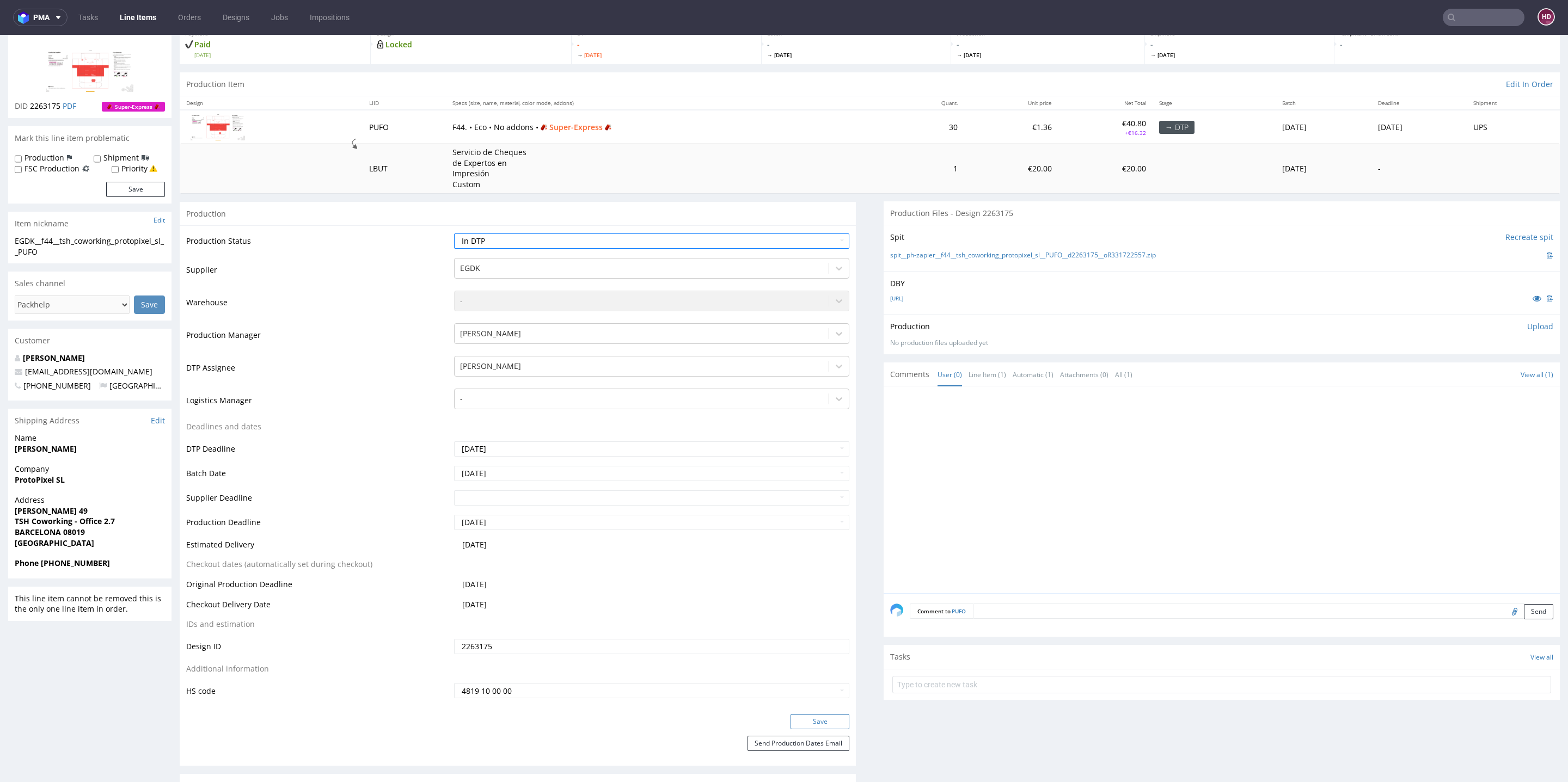
click at [804, 721] on button "Save" at bounding box center [819, 722] width 58 height 15
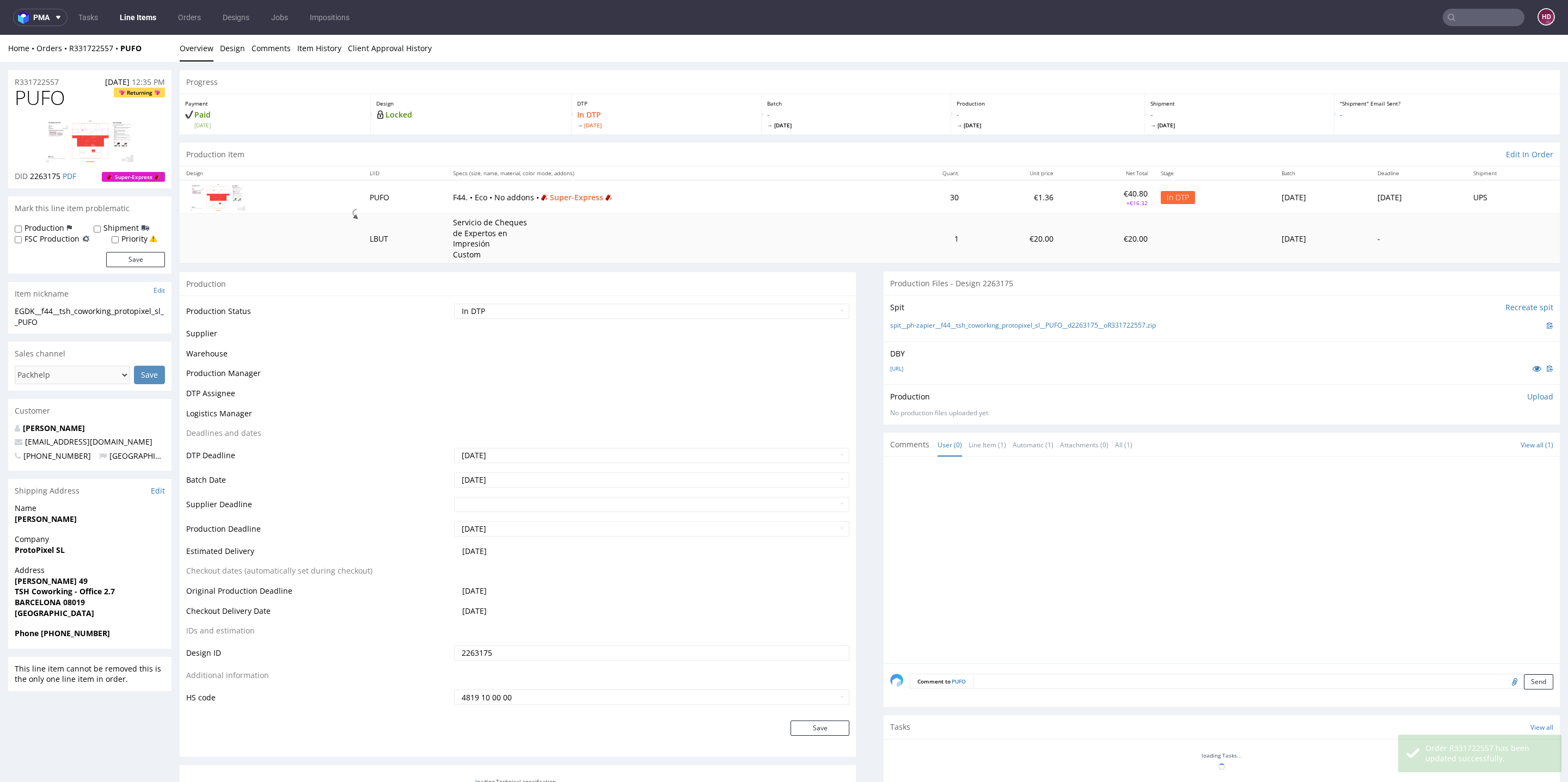
scroll to position [71, 0]
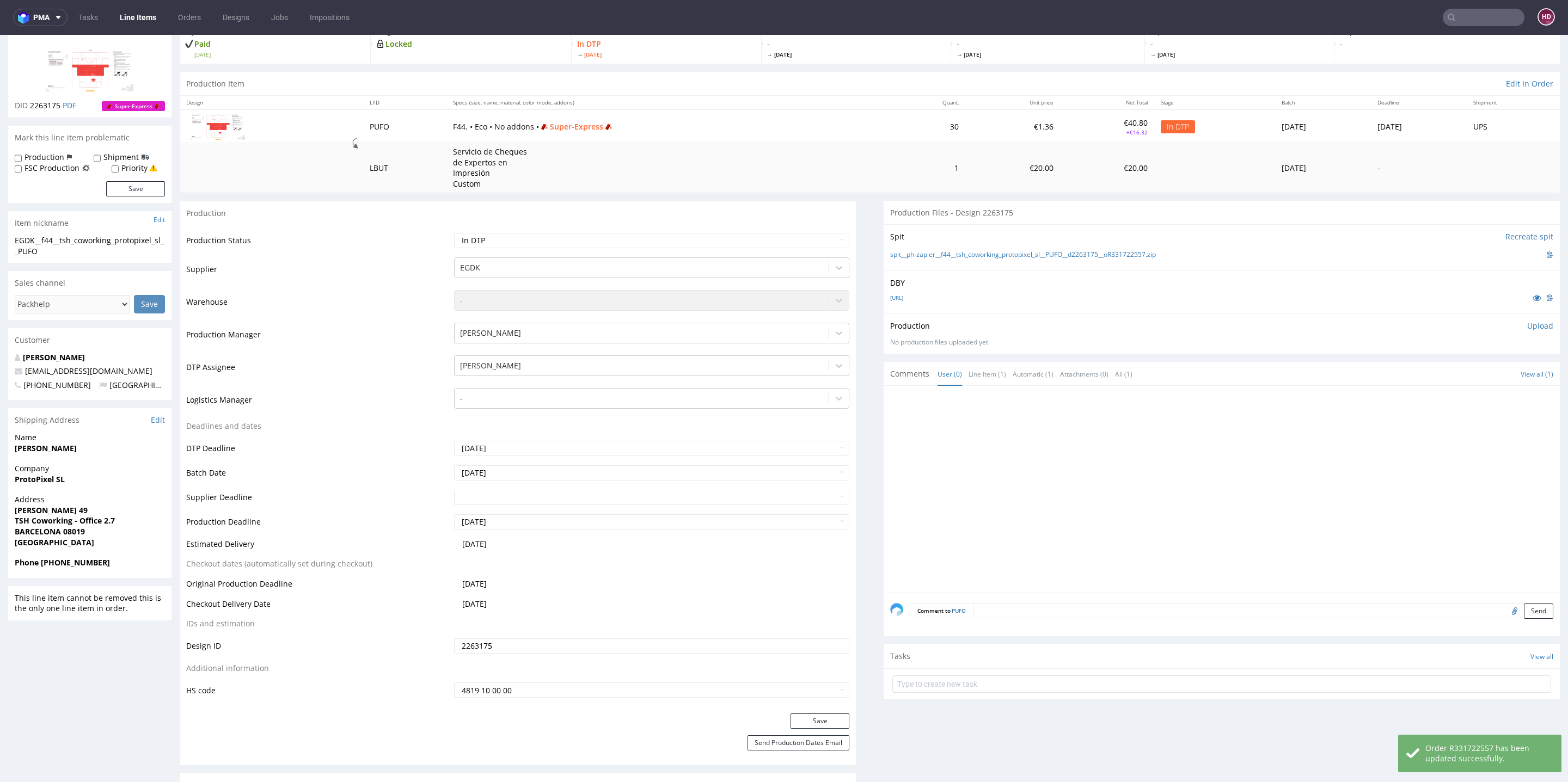
click at [132, 16] on link "Line Items" at bounding box center [138, 17] width 49 height 18
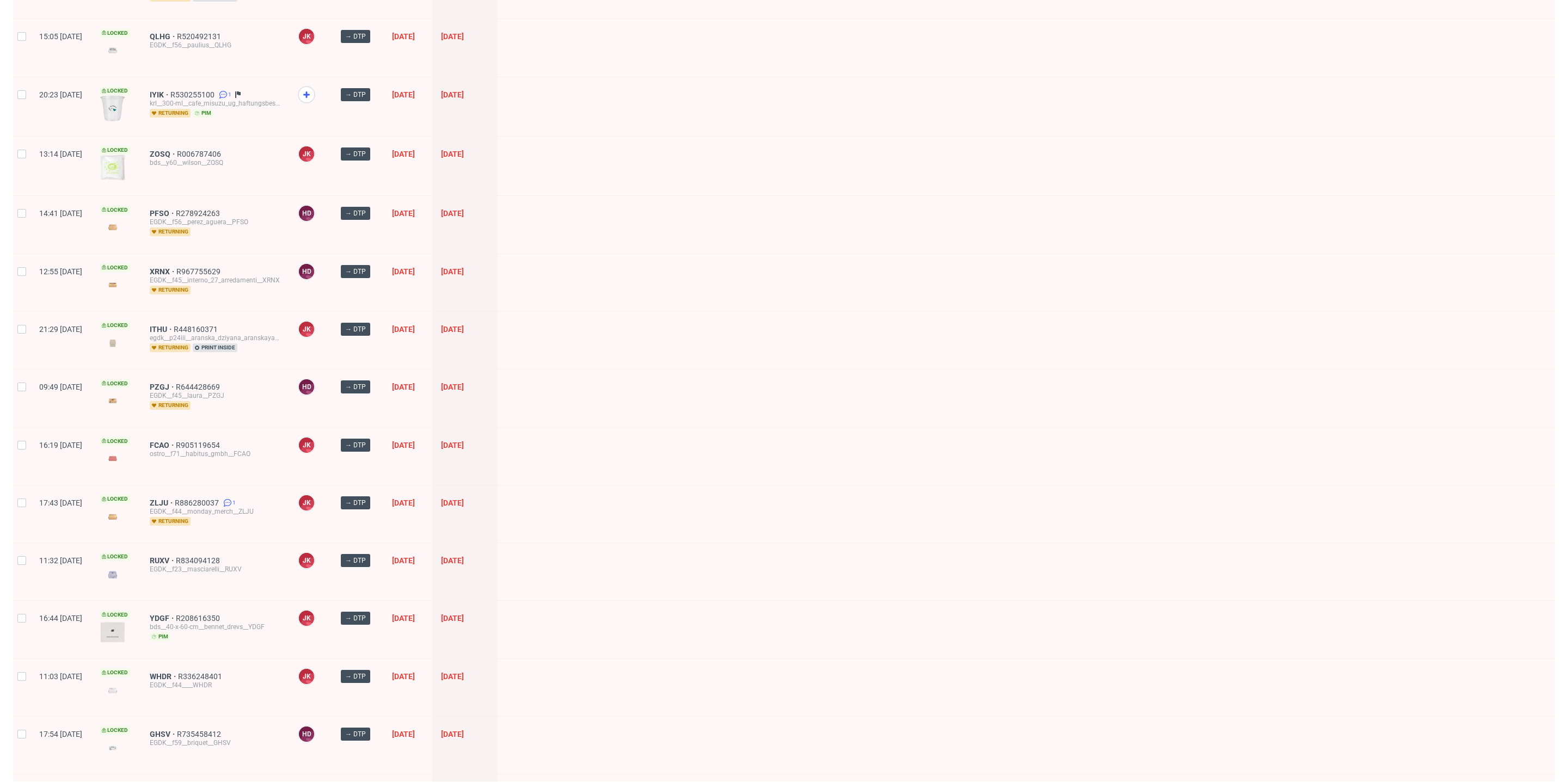
scroll to position [1224, 0]
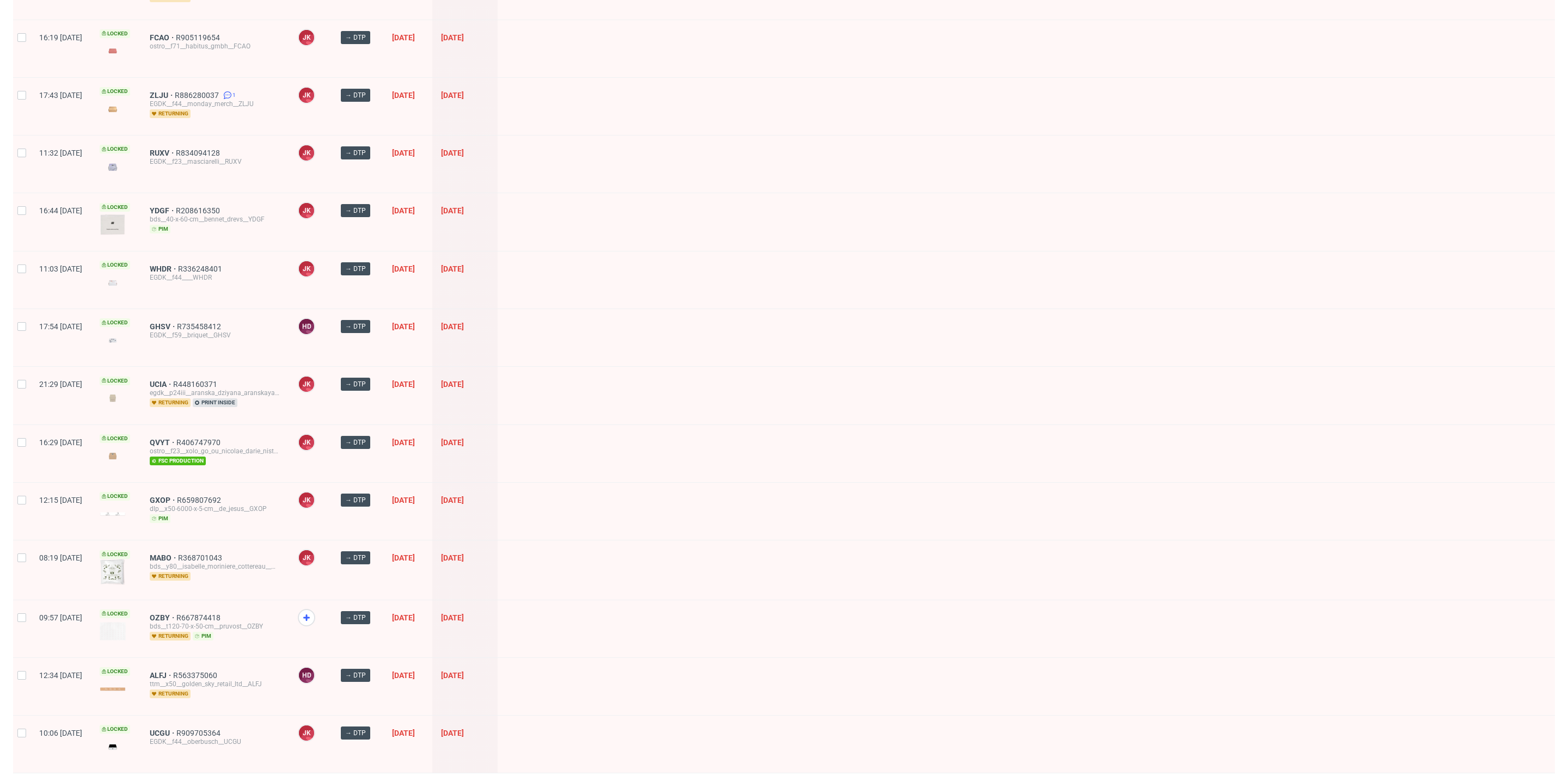
click at [1454, 782] on span "3" at bounding box center [1460, 788] width 12 height 13
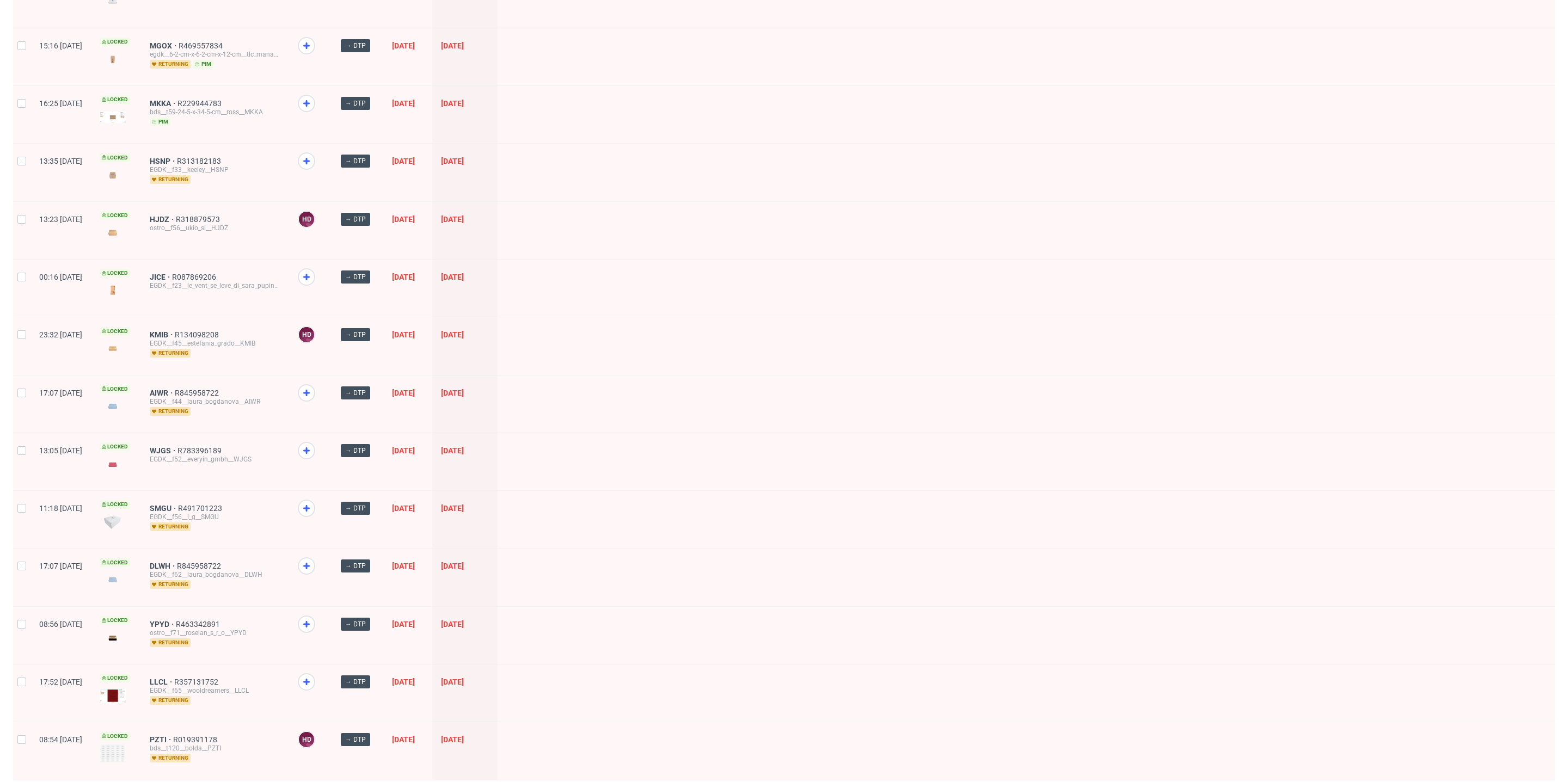
scroll to position [1114, 0]
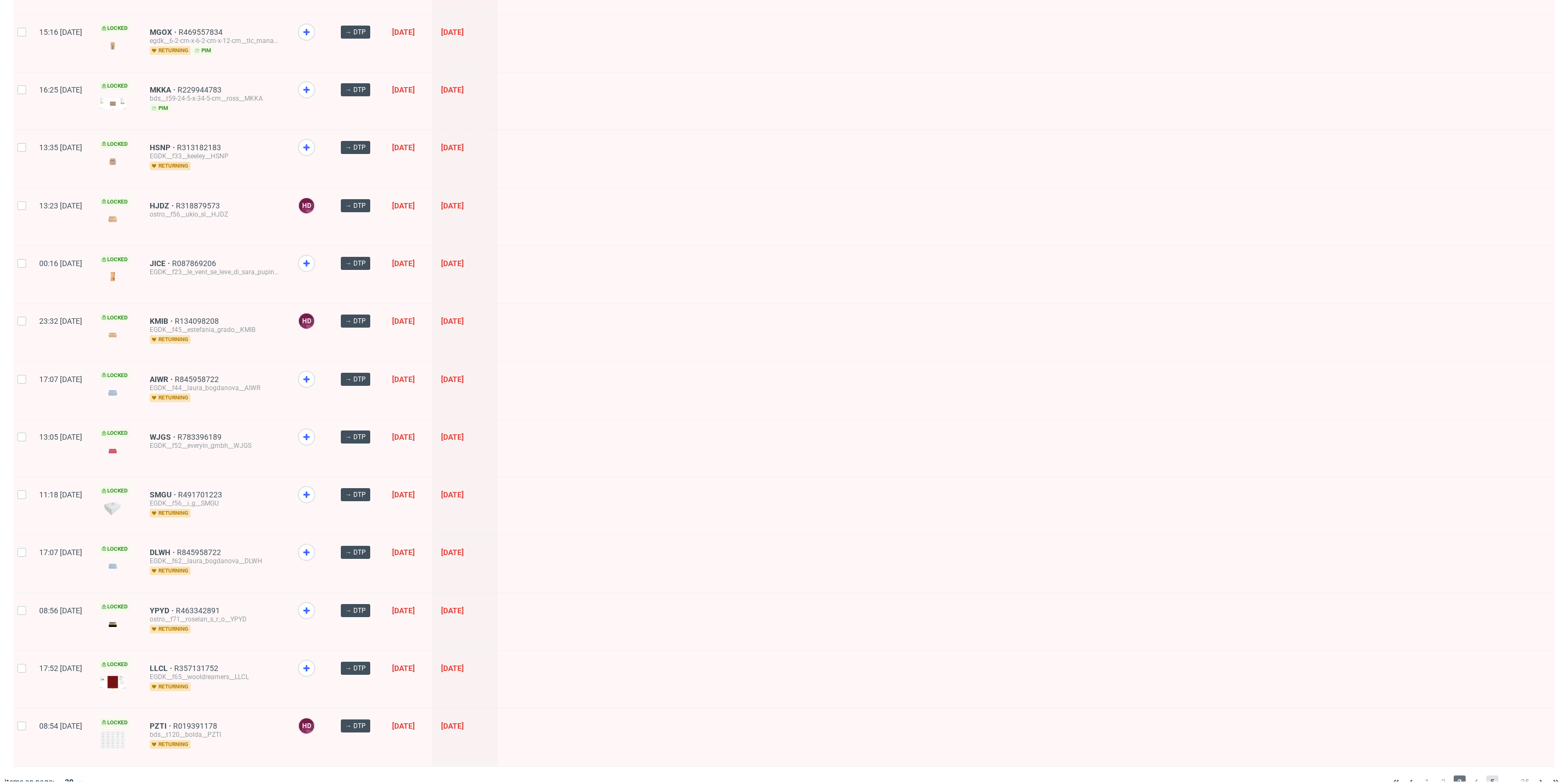
click at [1486, 776] on span "5" at bounding box center [1492, 782] width 12 height 13
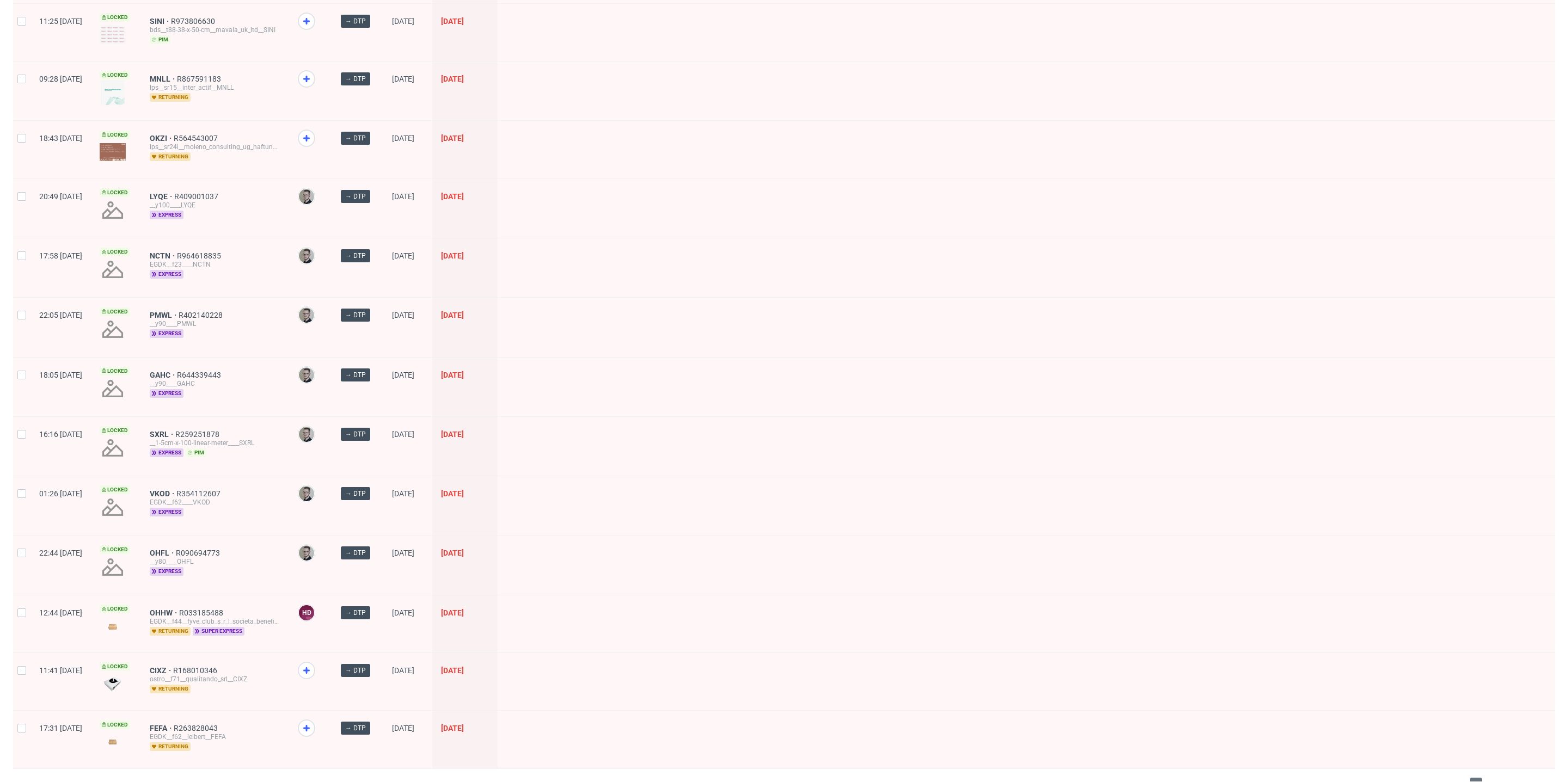
scroll to position [1137, 0]
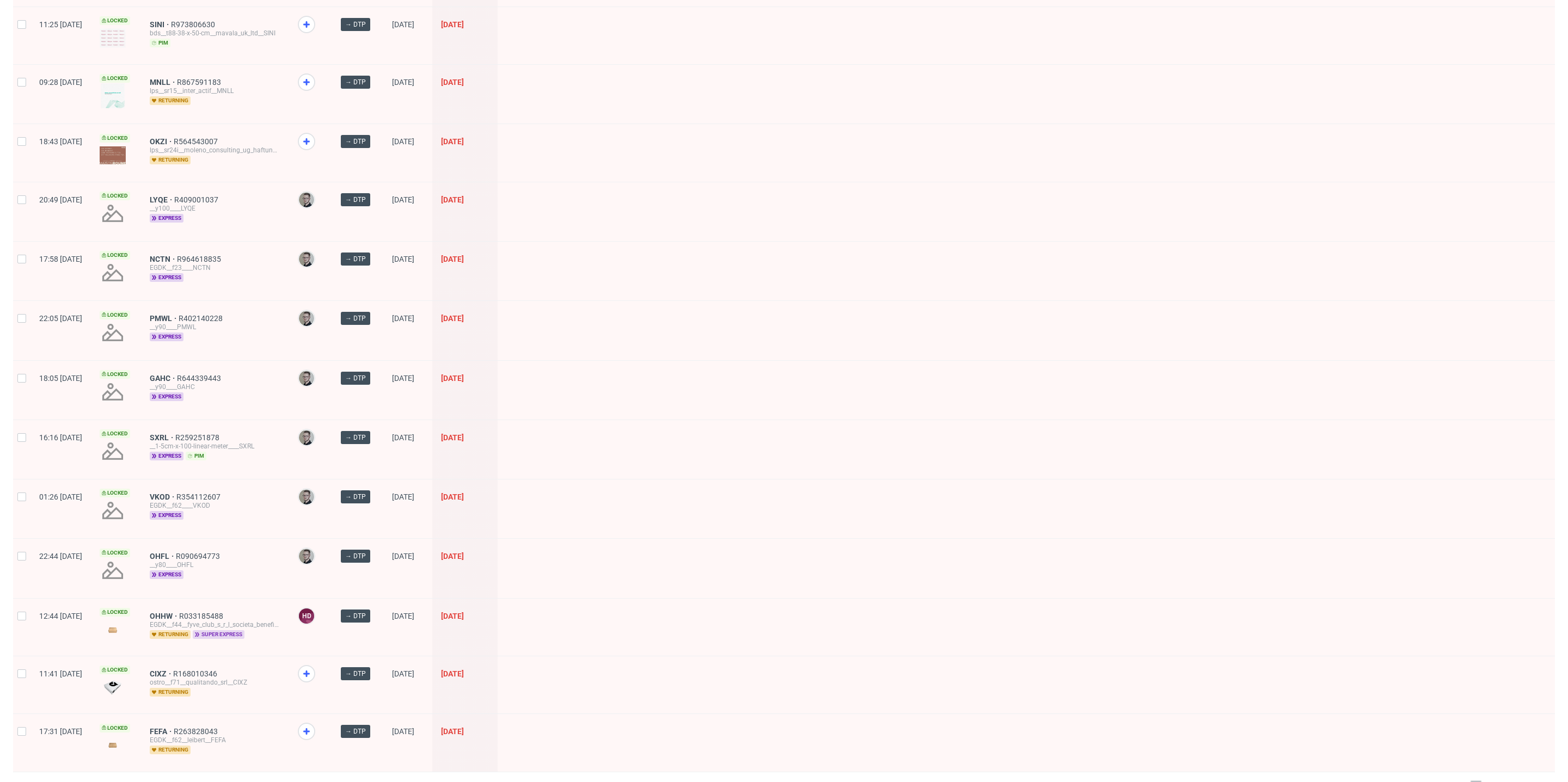
click at [245, 630] on span "super express" at bounding box center [218, 635] width 52 height 8
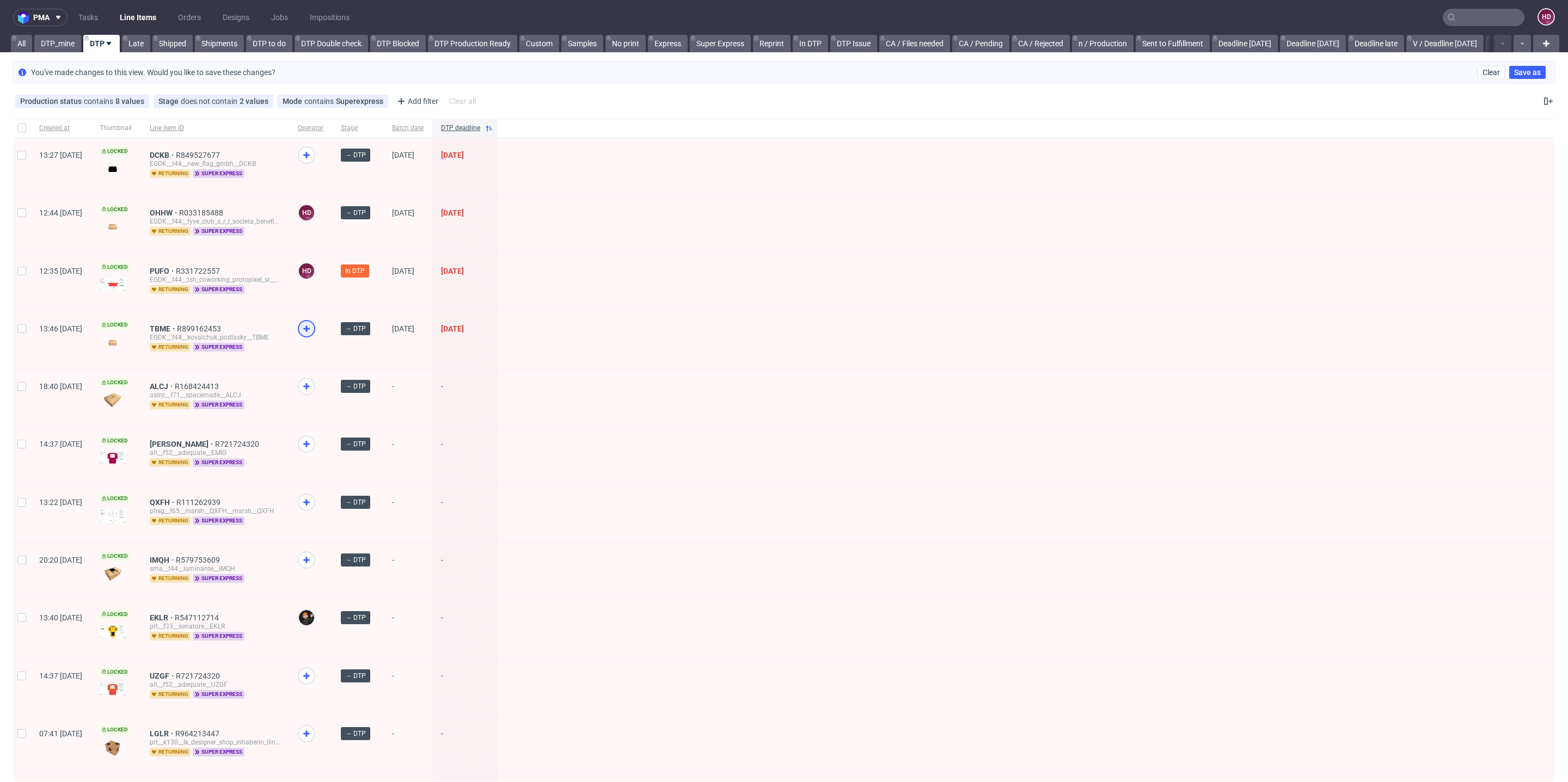
click at [313, 327] on icon at bounding box center [306, 328] width 13 height 13
click at [177, 329] on span "TBME" at bounding box center [163, 329] width 27 height 8
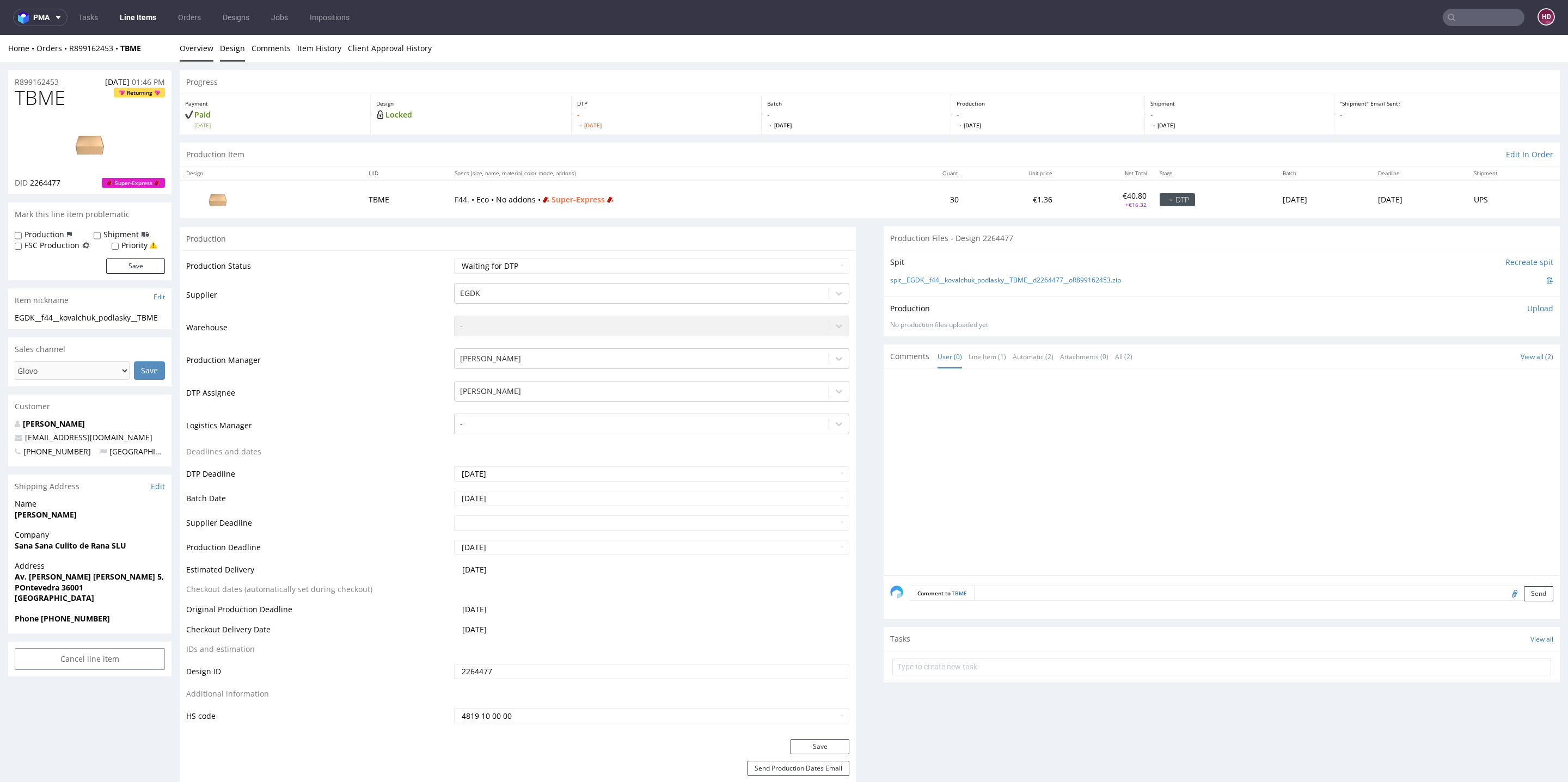
click at [225, 49] on link "Design" at bounding box center [233, 47] width 25 height 26
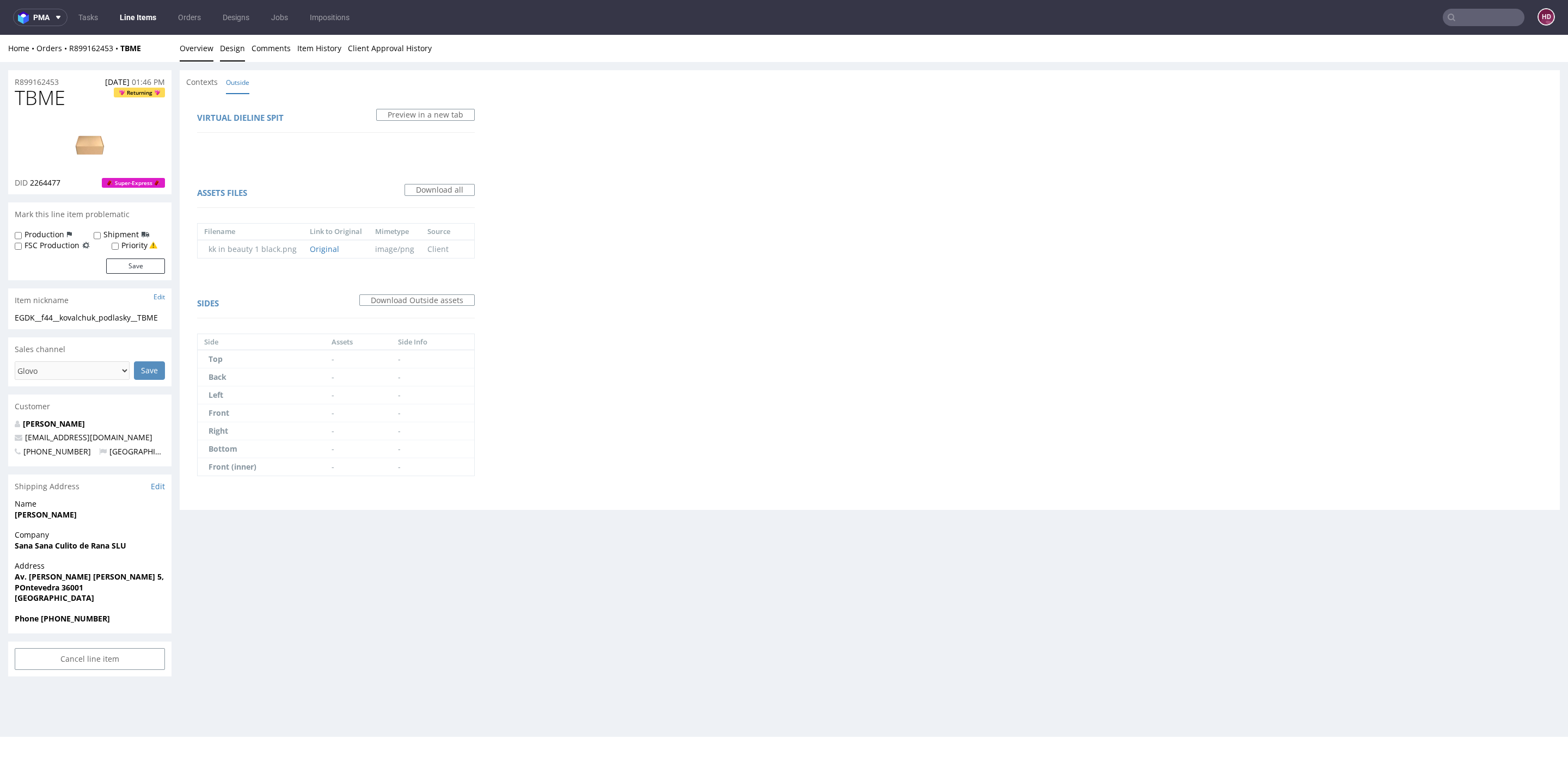
click at [193, 50] on link "Overview" at bounding box center [197, 47] width 34 height 26
